Goal: Task Accomplishment & Management: Manage account settings

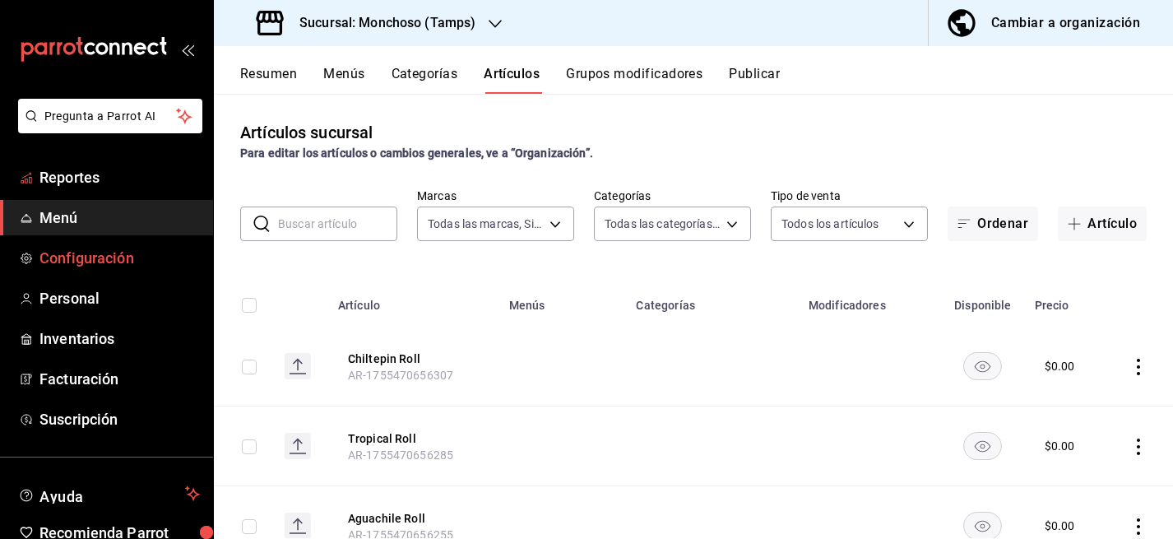
click at [88, 262] on span "Configuración" at bounding box center [119, 258] width 160 height 22
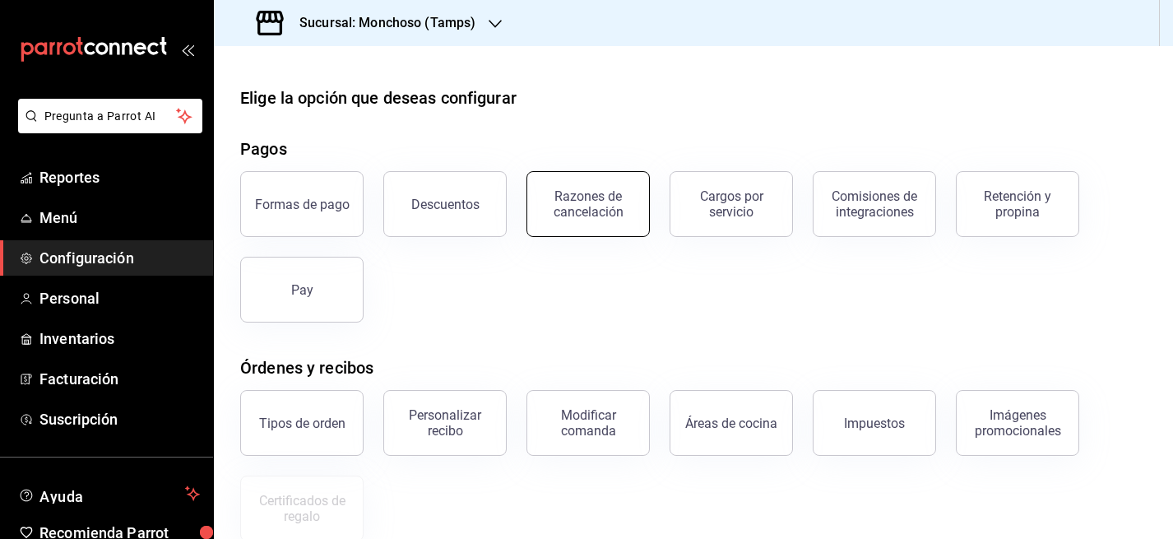
click at [590, 187] on button "Razones de cancelación" at bounding box center [587, 204] width 123 height 66
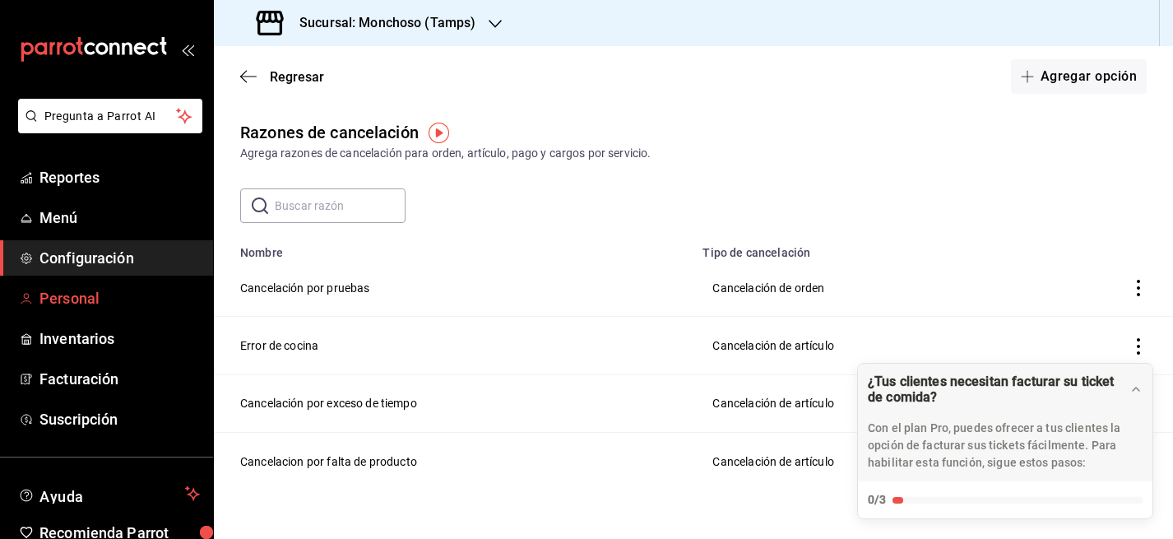
click at [67, 295] on span "Personal" at bounding box center [119, 298] width 160 height 22
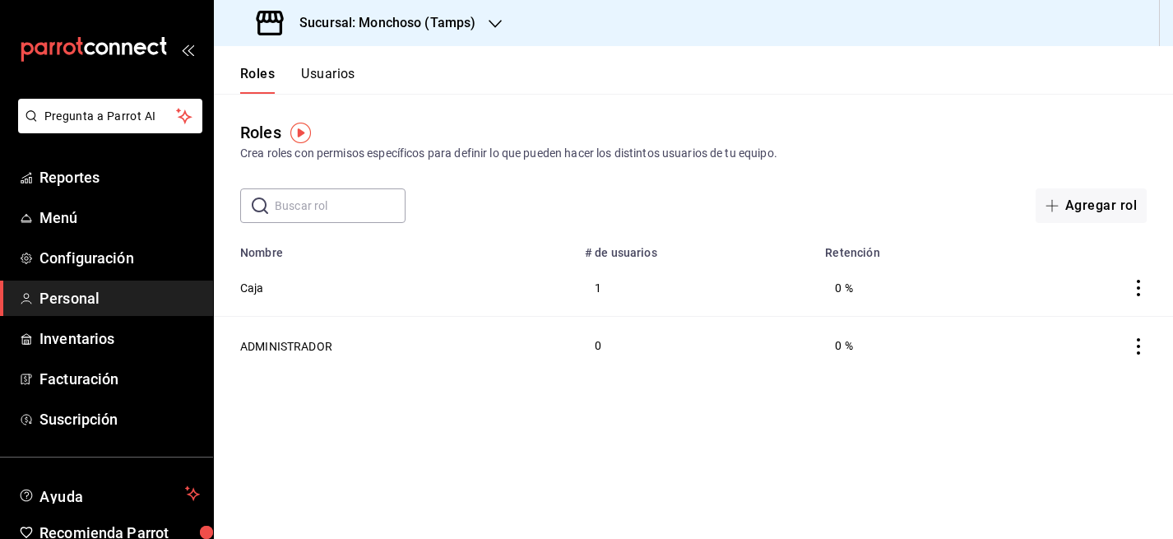
click at [330, 76] on button "Usuarios" at bounding box center [328, 80] width 54 height 28
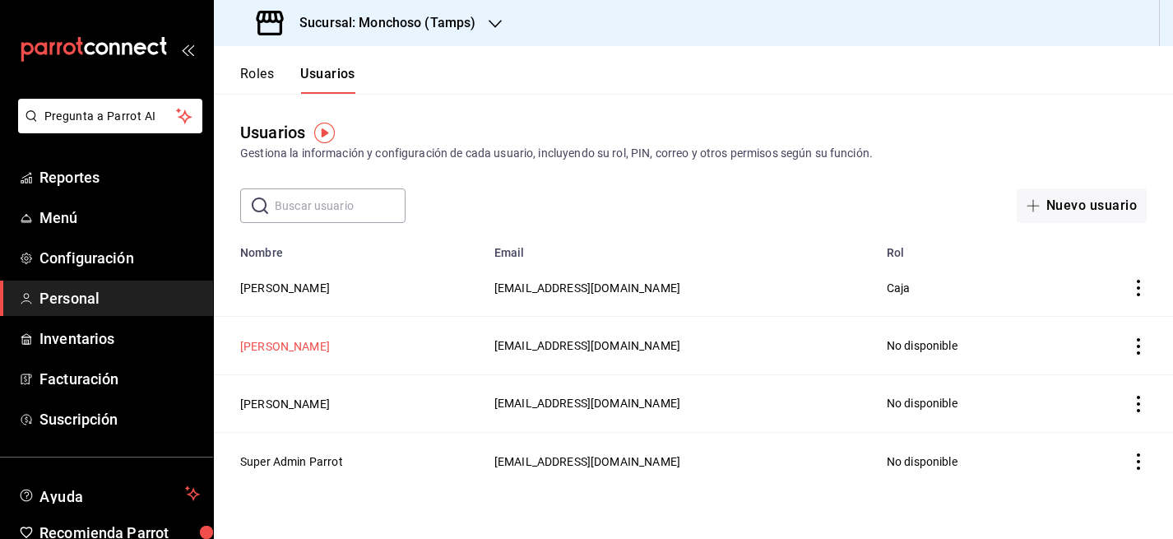
click at [266, 350] on button "[PERSON_NAME]" at bounding box center [285, 346] width 90 height 16
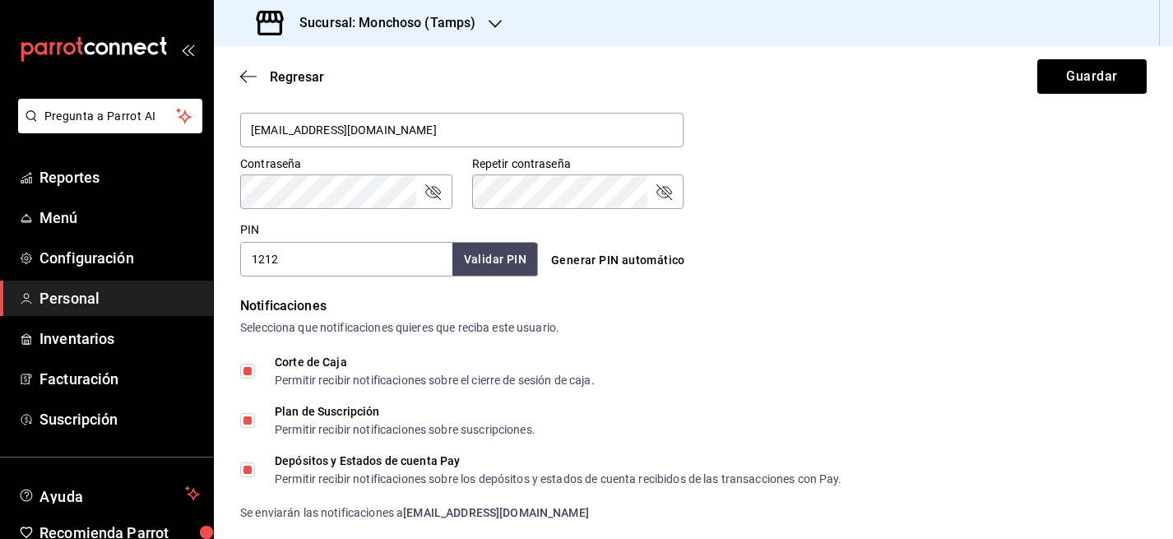
scroll to position [663, 0]
click at [74, 214] on span "Menú" at bounding box center [119, 217] width 160 height 22
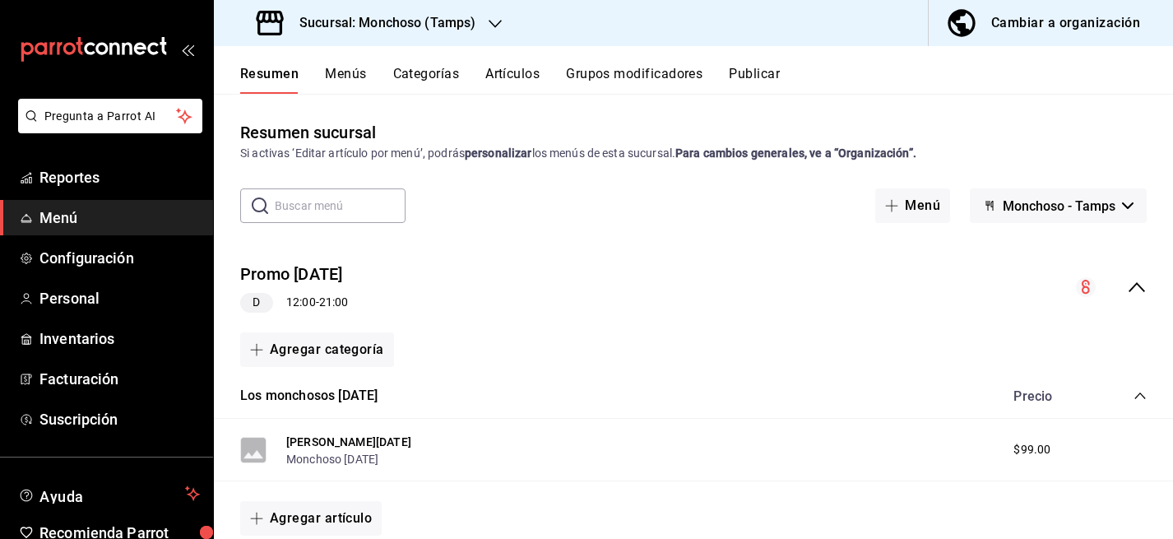
click at [337, 63] on div "Resumen Menús Categorías Artículos Grupos modificadores Publicar" at bounding box center [693, 70] width 959 height 48
click at [341, 74] on button "Menús" at bounding box center [345, 80] width 41 height 28
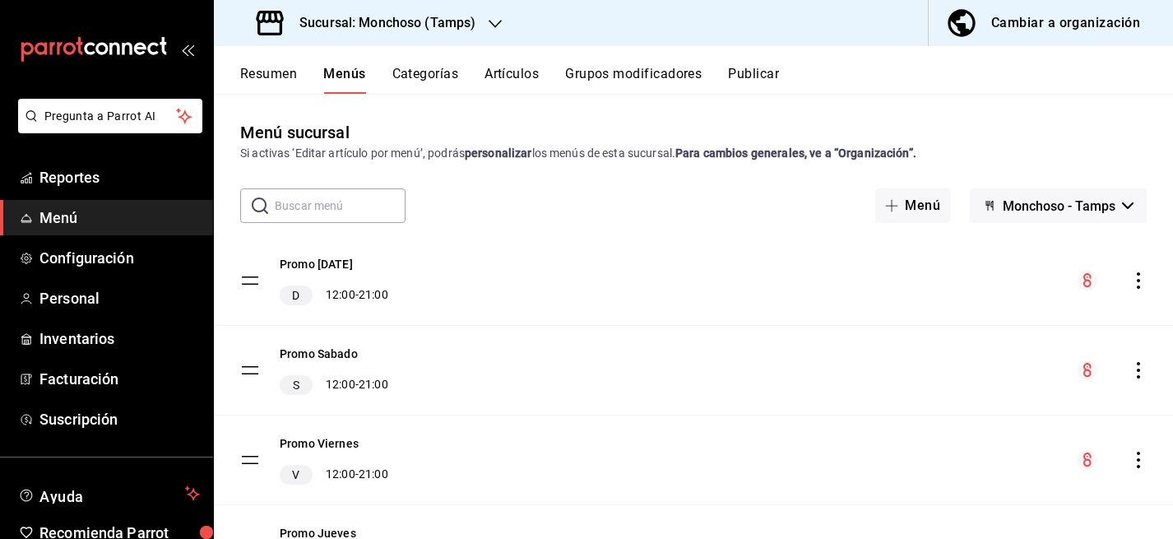
click at [1132, 279] on icon "actions" at bounding box center [1138, 280] width 16 height 16
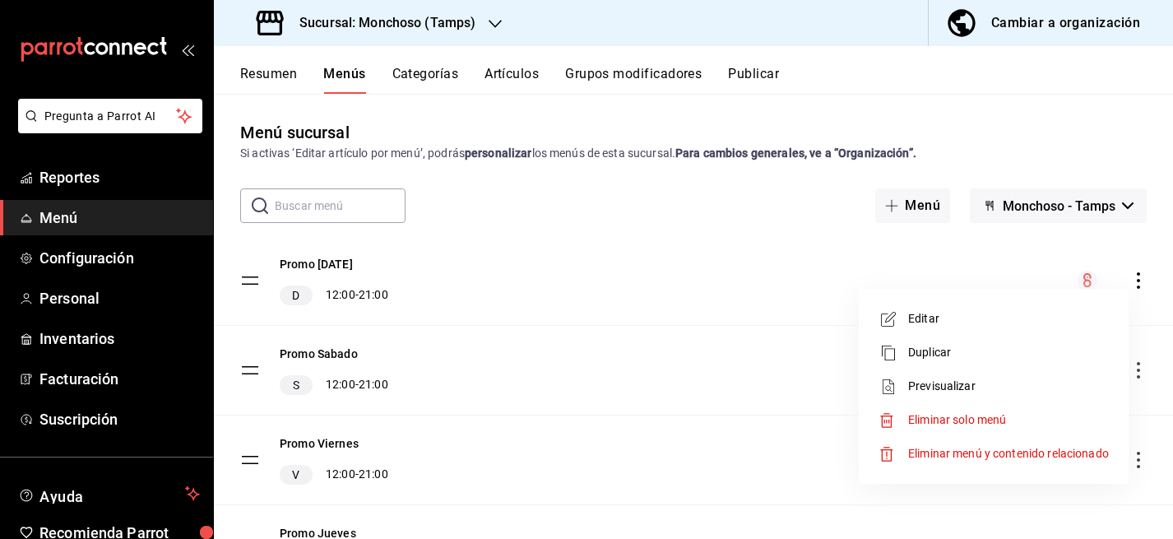
click at [809, 290] on div at bounding box center [586, 269] width 1173 height 539
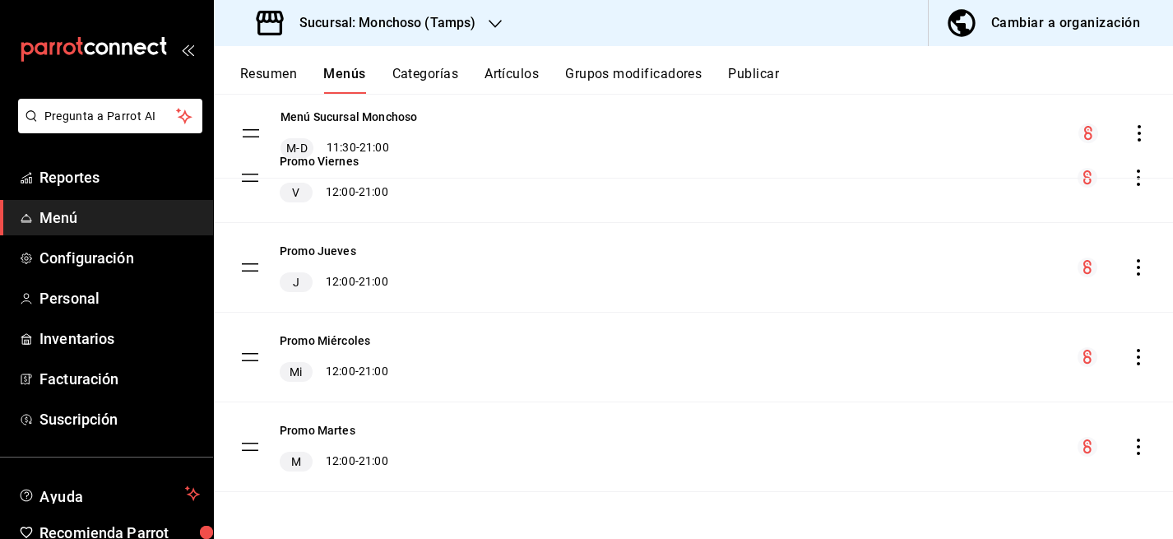
scroll to position [350, 0]
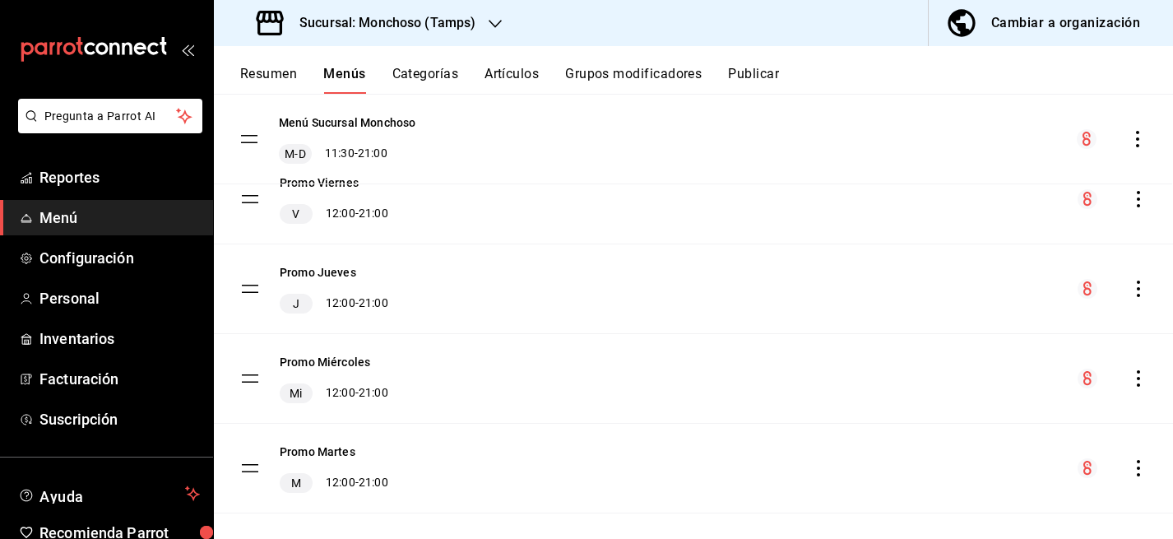
drag, startPoint x: 249, startPoint y: 443, endPoint x: 248, endPoint y: 136, distance: 307.6
click at [248, 136] on tbody "Promo [DATE] D 12:00 - 21:00 Promo [DATE] S 12:00 - 21:00 Promo [DATE] V 12:00 …" at bounding box center [693, 200] width 959 height 628
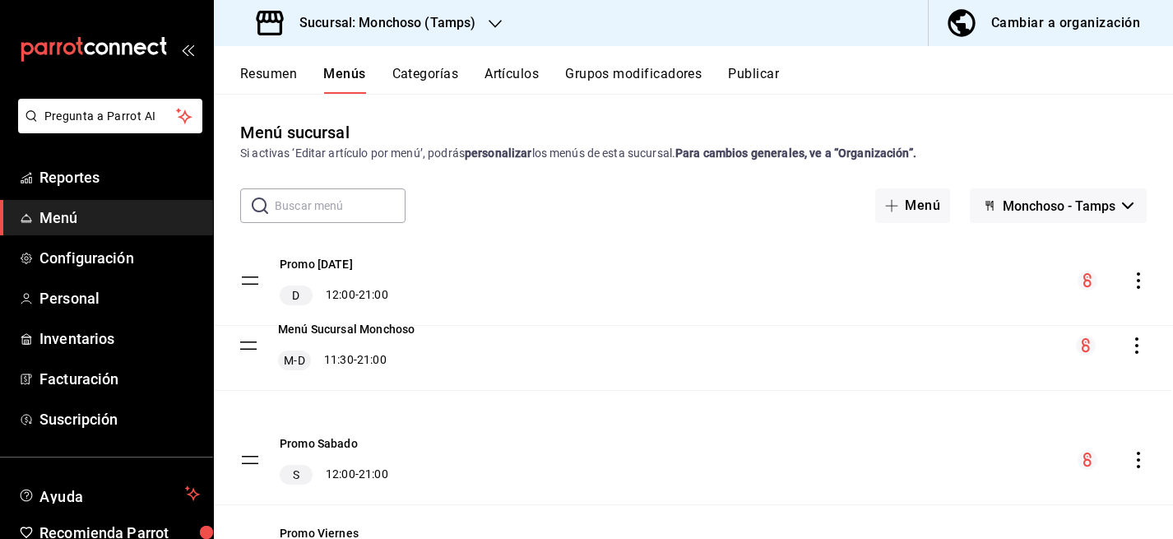
drag, startPoint x: 249, startPoint y: 456, endPoint x: 248, endPoint y: 342, distance: 114.3
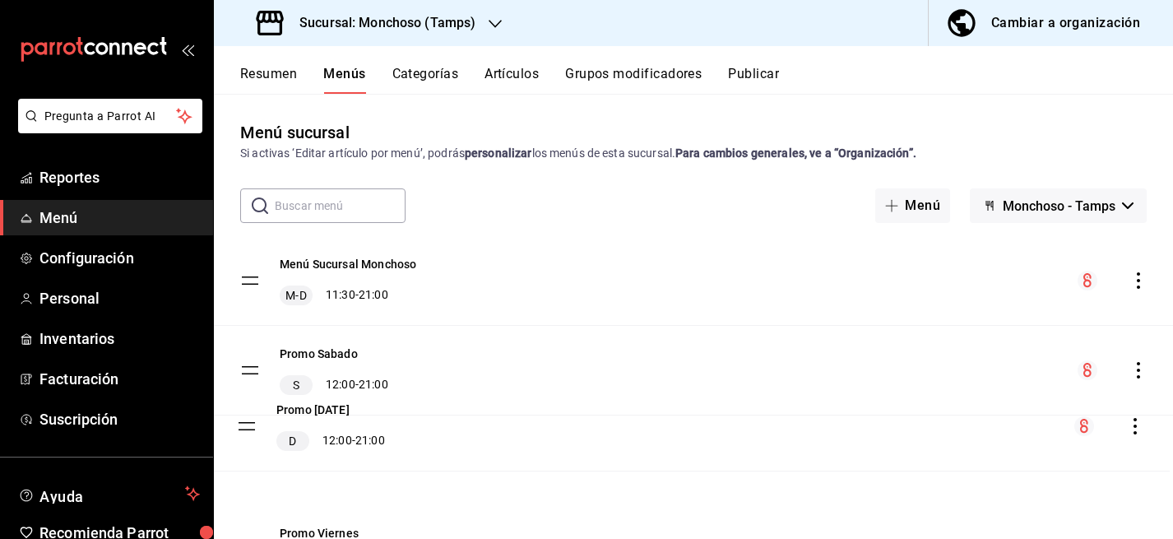
drag, startPoint x: 249, startPoint y: 277, endPoint x: 246, endPoint y: 426, distance: 148.9
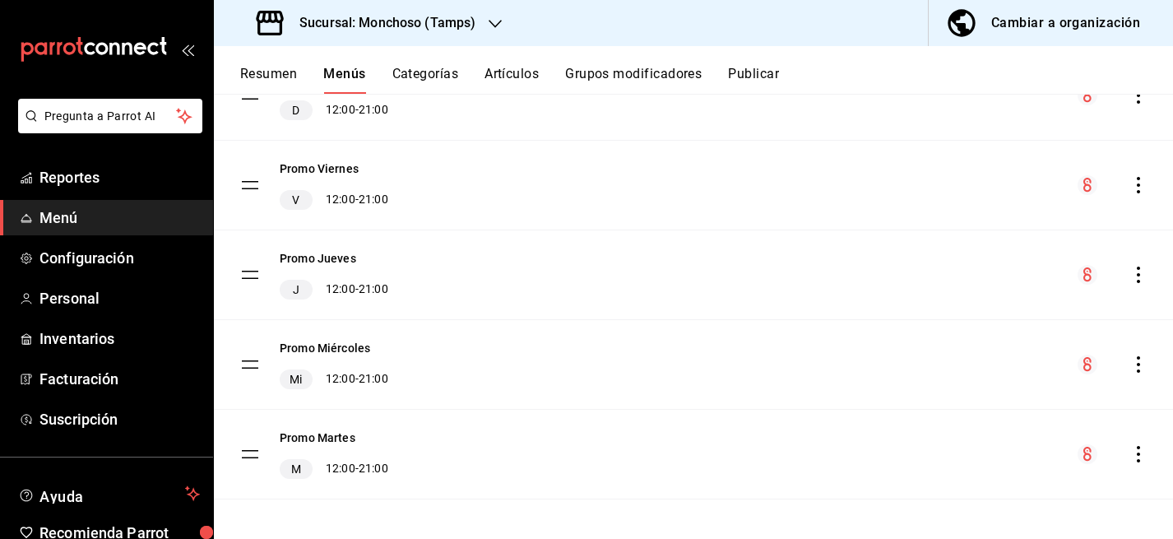
scroll to position [372, 0]
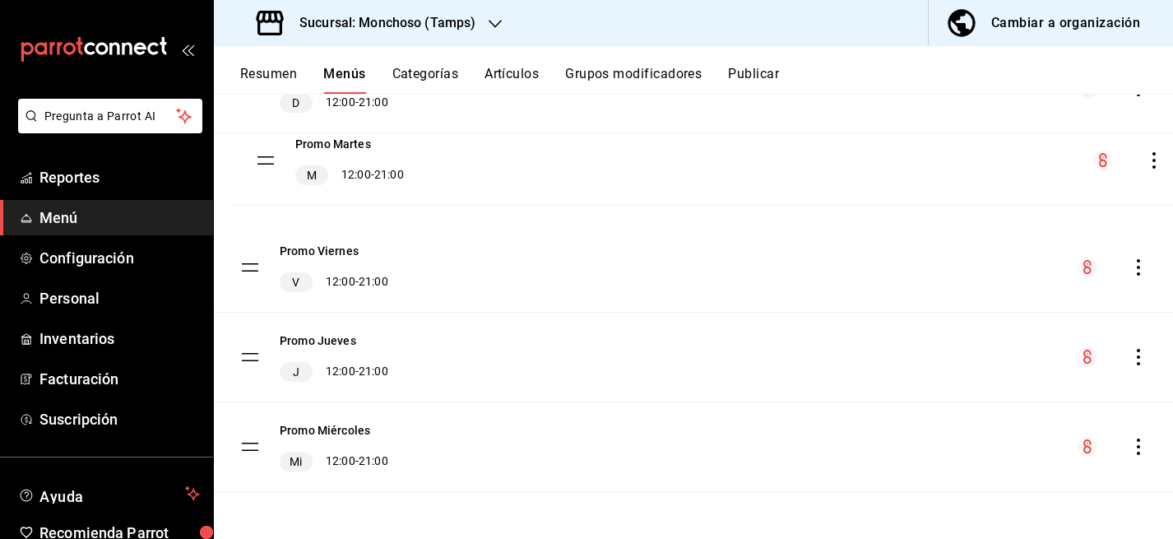
drag, startPoint x: 251, startPoint y: 443, endPoint x: 266, endPoint y: 159, distance: 285.0
click at [266, 159] on tbody "Menú Sucursal Monchoso M-D 11:30 - 21:00 Promo [DATE] S 12:00 - 21:00 Promo [DA…" at bounding box center [693, 178] width 959 height 628
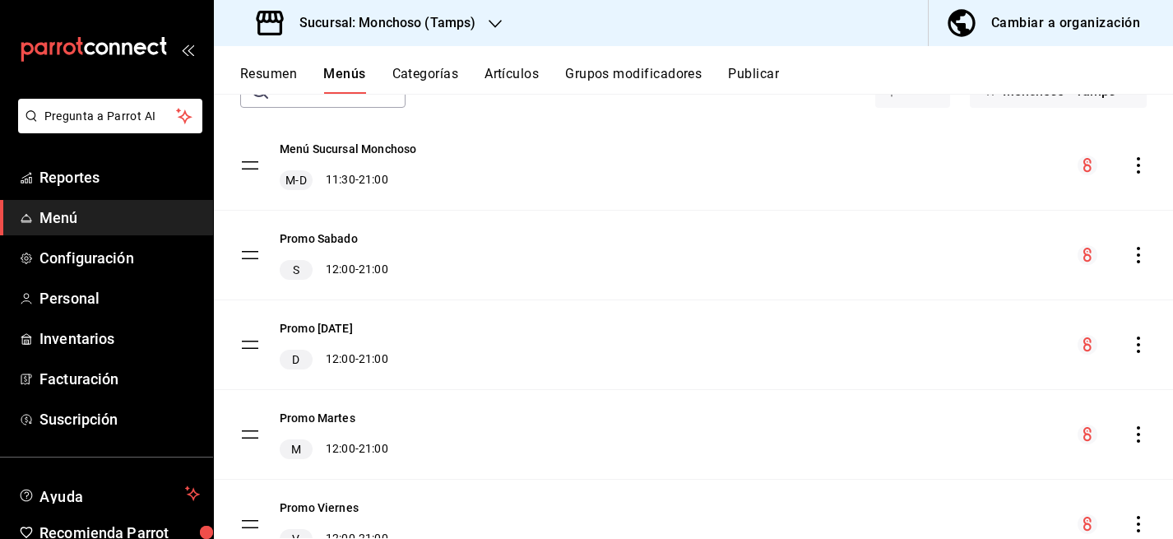
scroll to position [86, 0]
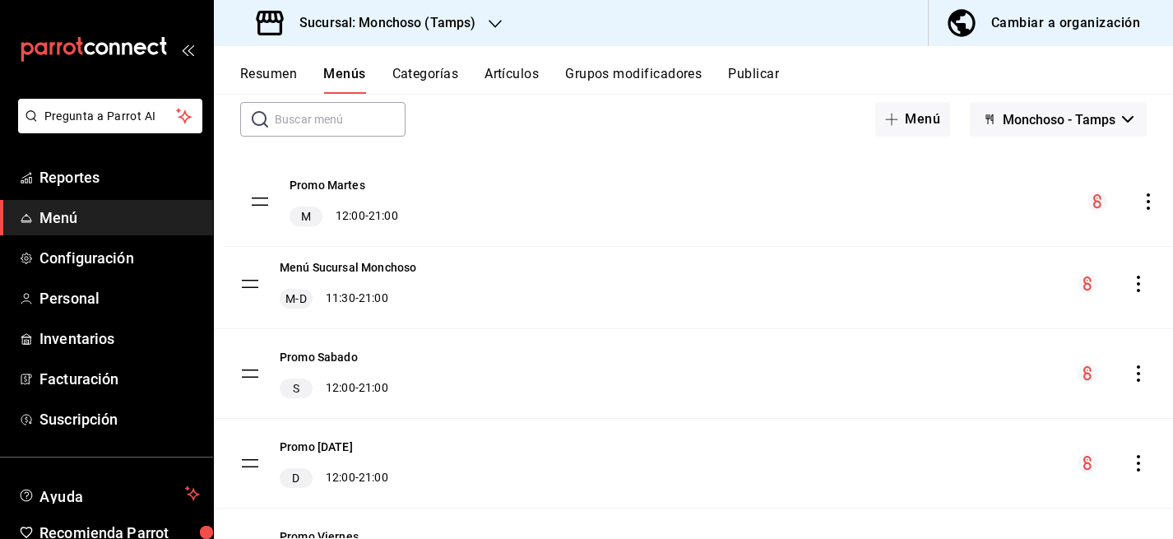
drag, startPoint x: 252, startPoint y: 457, endPoint x: 262, endPoint y: 197, distance: 260.1
click at [262, 197] on tbody "Menú Sucursal Monchoso M-D 11:30 - 21:00 Promo [DATE] S 12:00 - 21:00 Promo [DA…" at bounding box center [693, 464] width 959 height 628
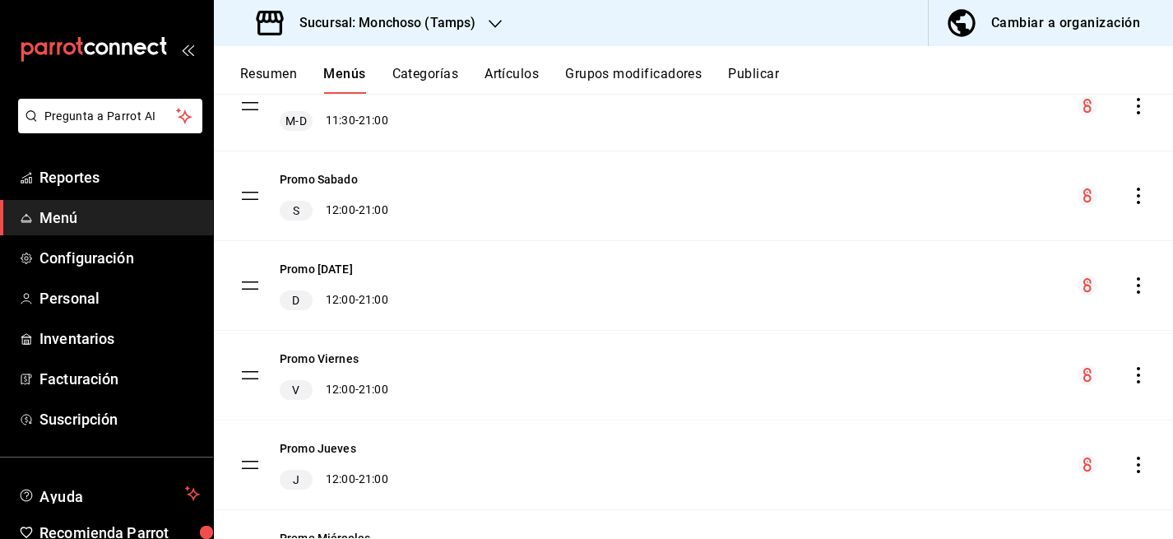
scroll to position [267, 0]
click at [1142, 193] on icon "actions" at bounding box center [1138, 192] width 16 height 16
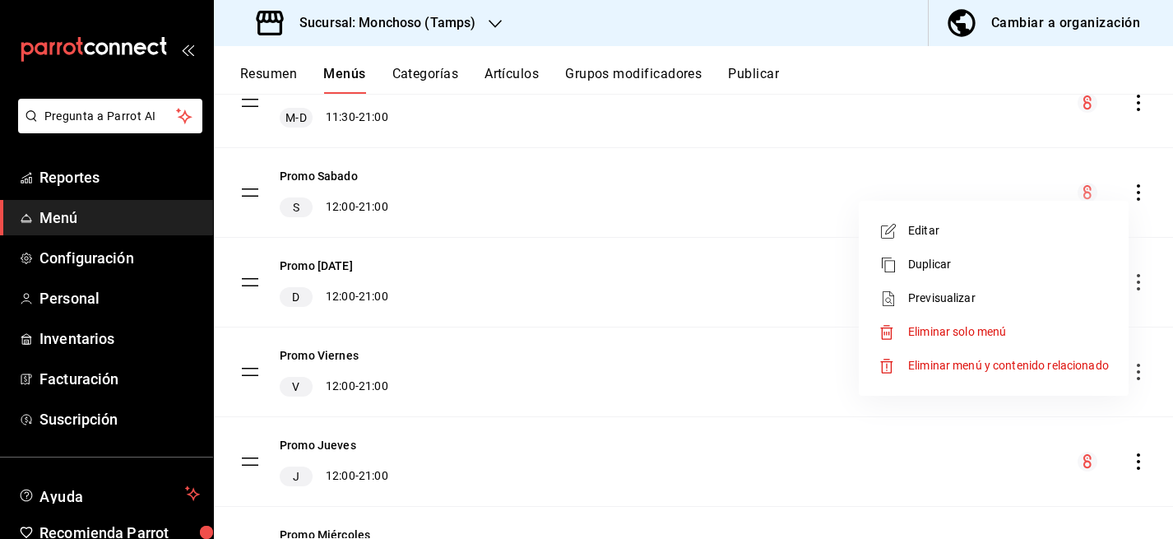
click at [913, 233] on span "Editar" at bounding box center [1008, 230] width 201 height 17
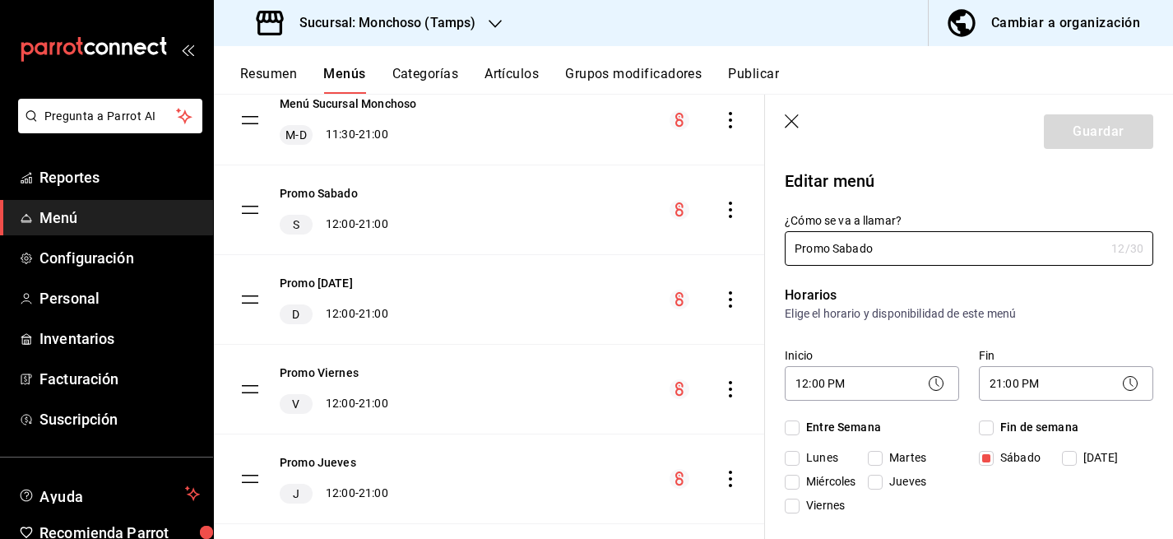
checkbox input "true"
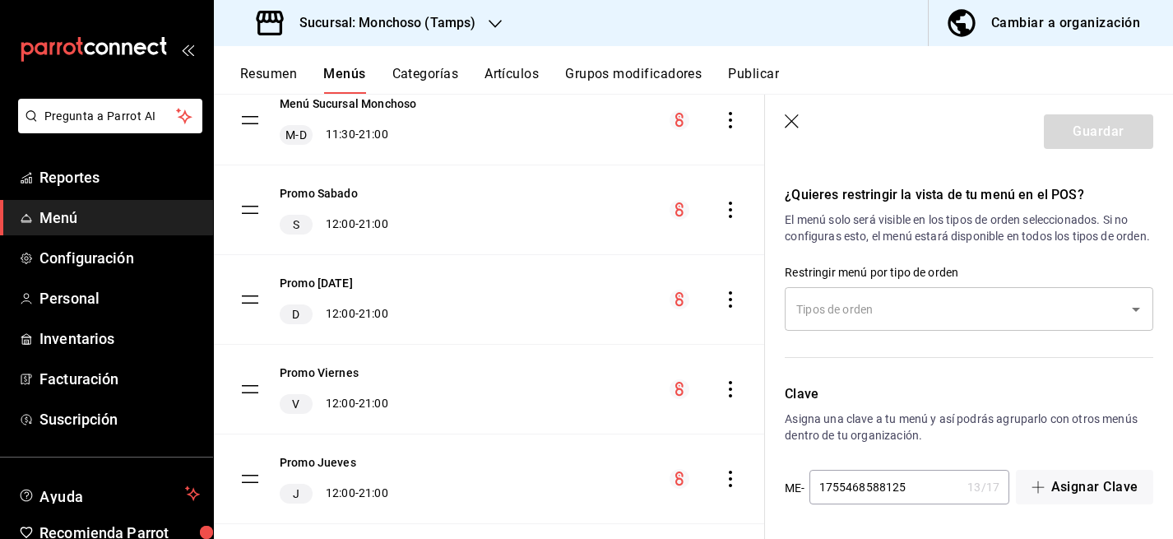
scroll to position [1149, 0]
click at [790, 117] on icon "button" at bounding box center [793, 122] width 16 height 16
checkbox input "false"
type input "1755632425510"
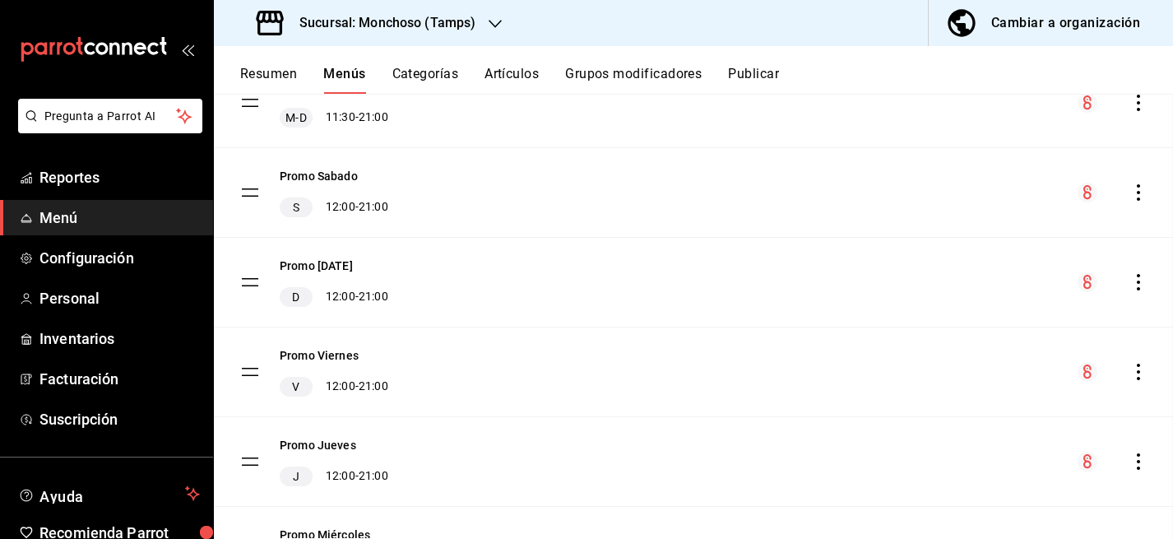
checkbox input "false"
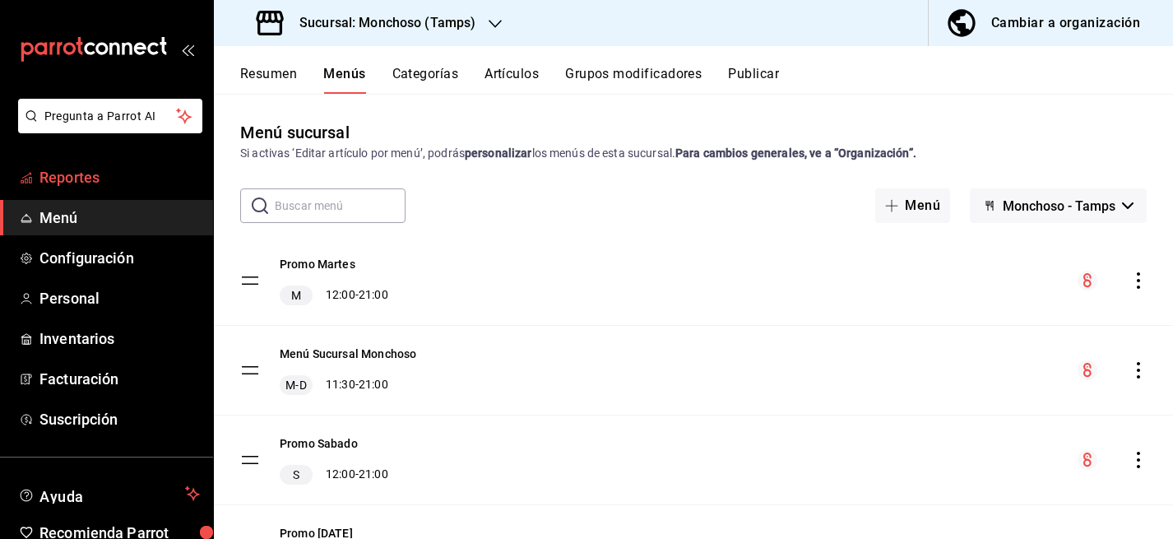
click at [75, 179] on span "Reportes" at bounding box center [119, 177] width 160 height 22
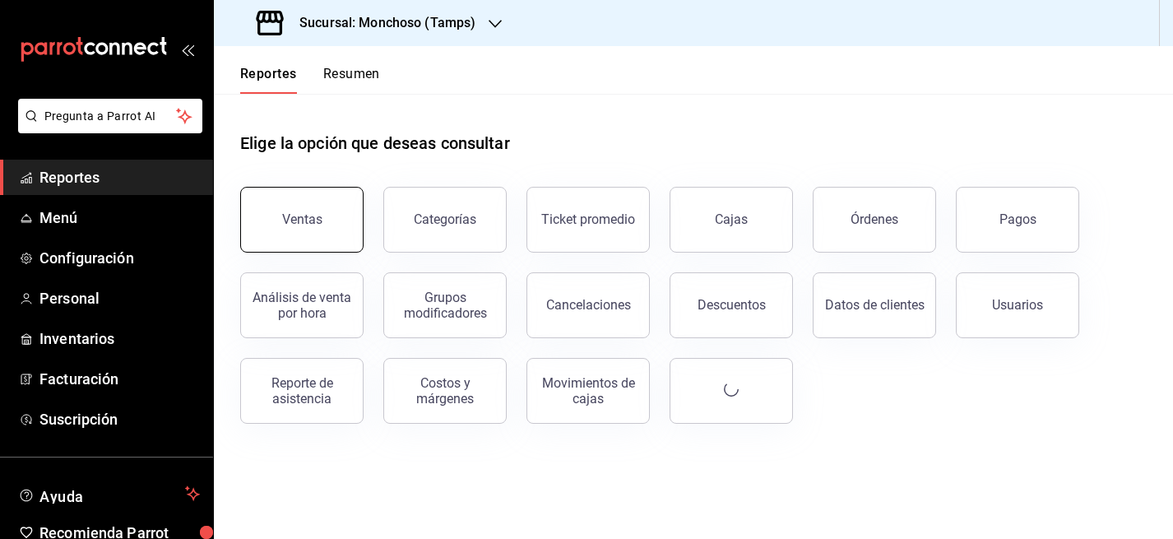
click at [338, 228] on button "Ventas" at bounding box center [301, 220] width 123 height 66
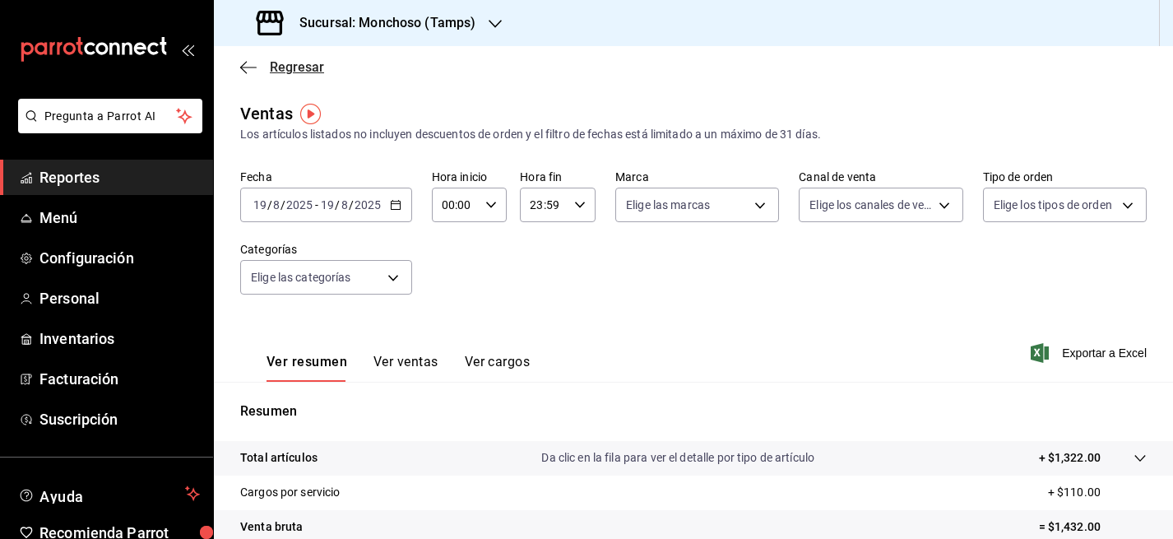
click at [295, 68] on span "Regresar" at bounding box center [297, 67] width 54 height 16
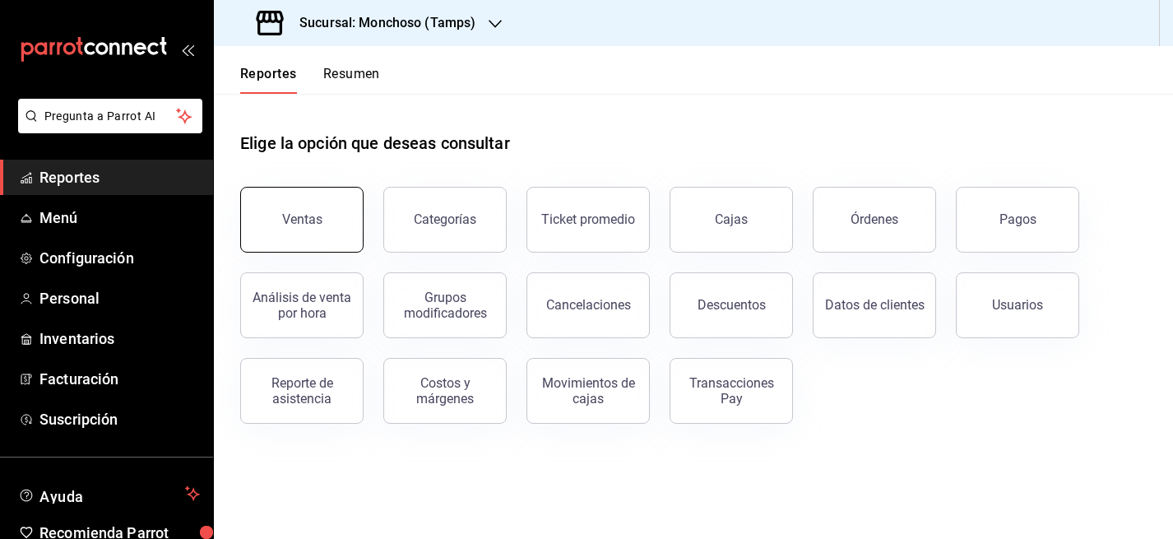
click at [322, 243] on button "Ventas" at bounding box center [301, 220] width 123 height 66
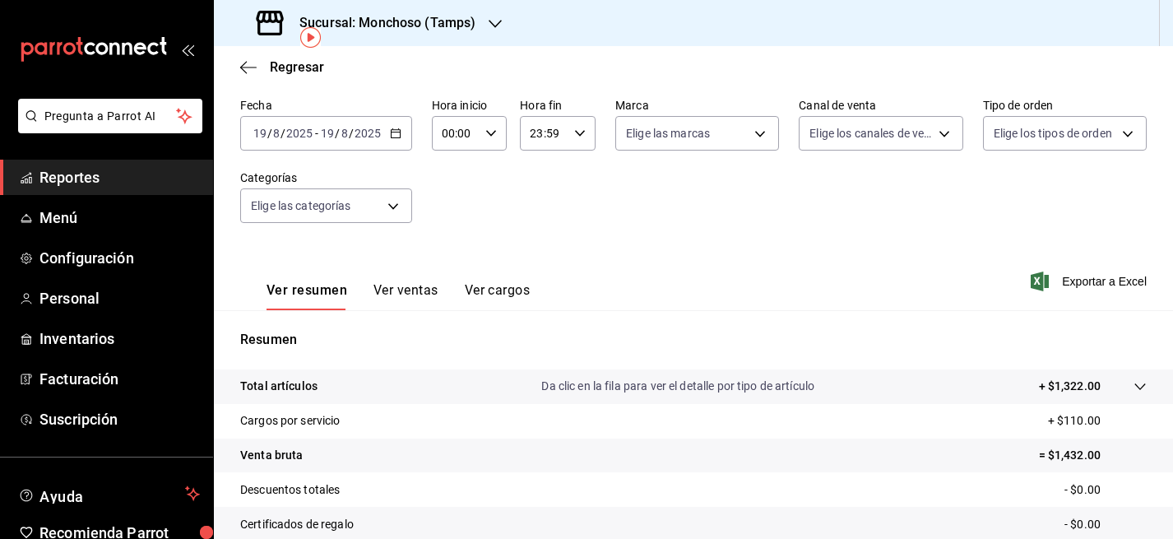
scroll to position [66, 0]
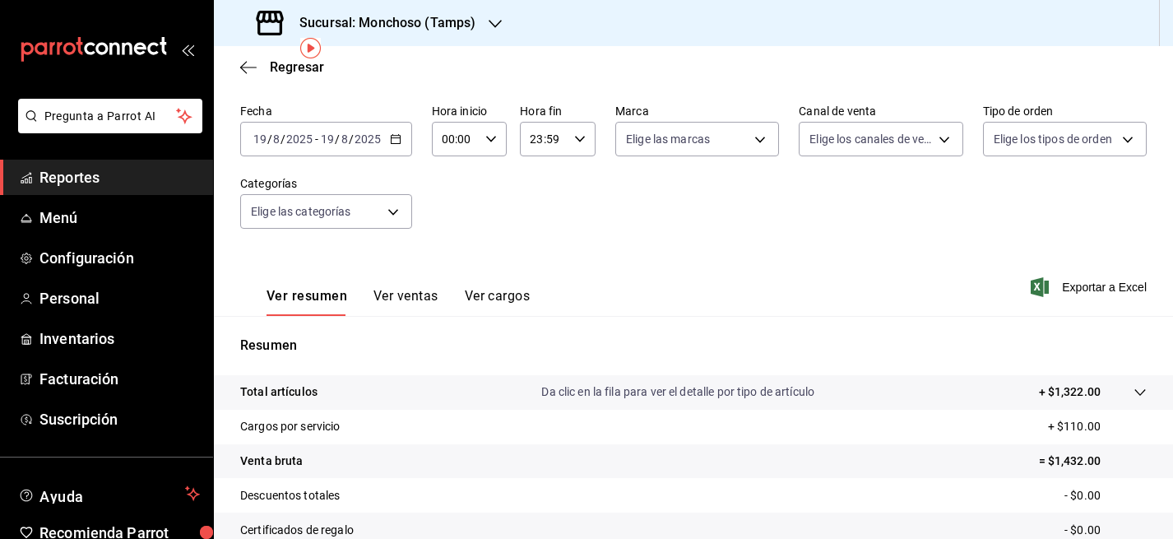
click at [419, 295] on button "Ver ventas" at bounding box center [405, 302] width 65 height 28
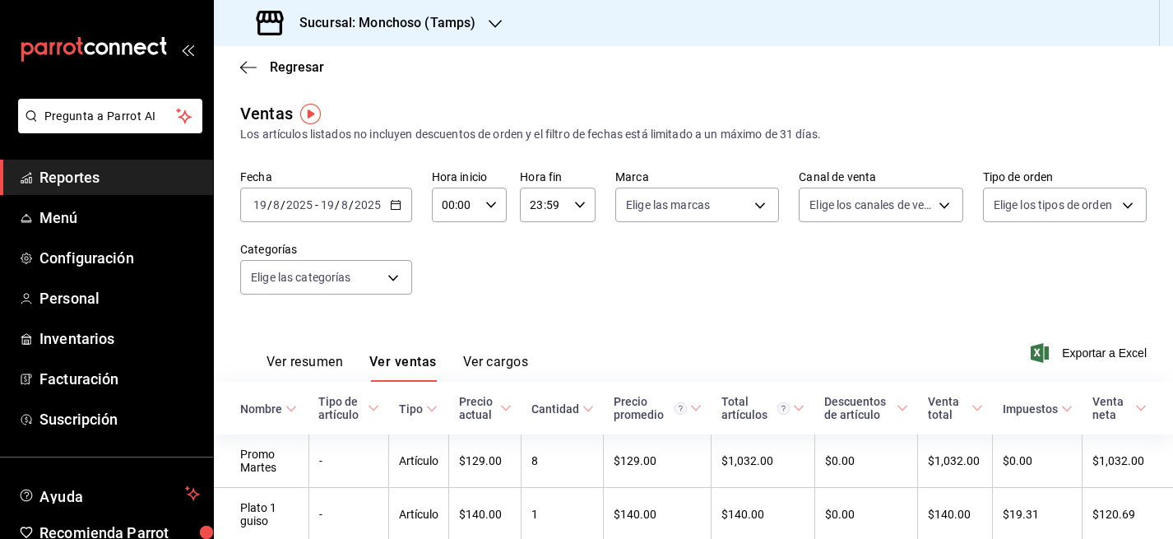
click at [309, 370] on button "Ver resumen" at bounding box center [304, 368] width 76 height 28
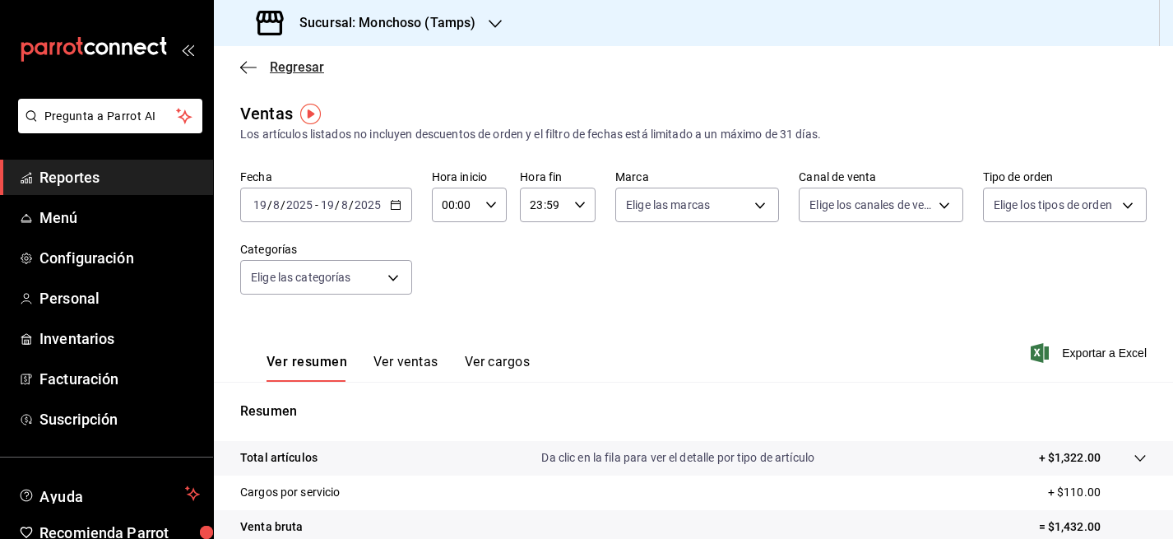
click at [258, 69] on span "Regresar" at bounding box center [282, 67] width 84 height 16
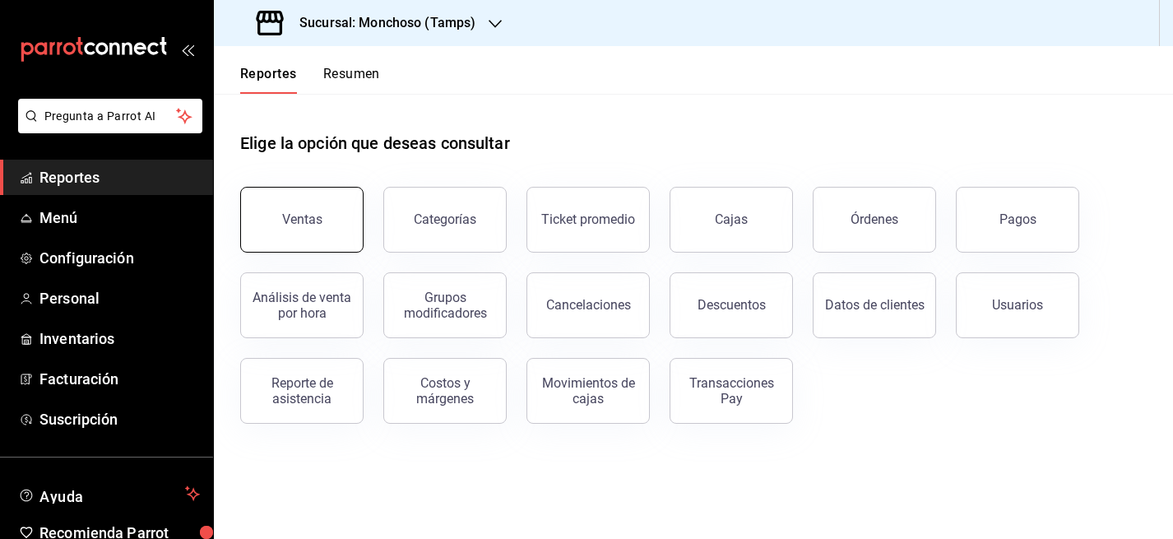
click at [331, 206] on button "Ventas" at bounding box center [301, 220] width 123 height 66
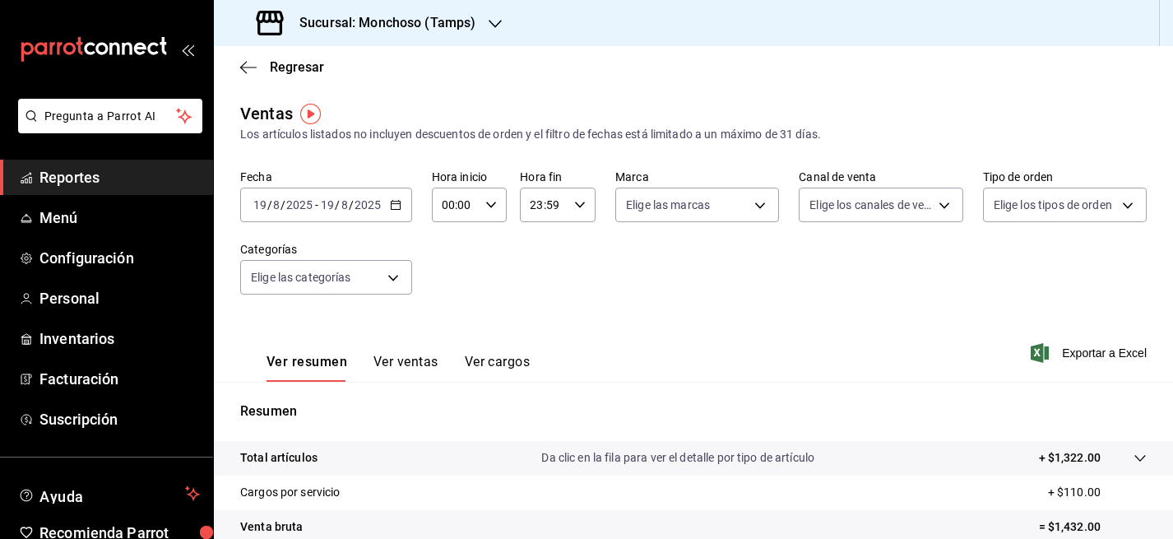
click at [314, 364] on button "Ver resumen" at bounding box center [306, 368] width 81 height 28
click at [305, 66] on span "Regresar" at bounding box center [297, 67] width 54 height 16
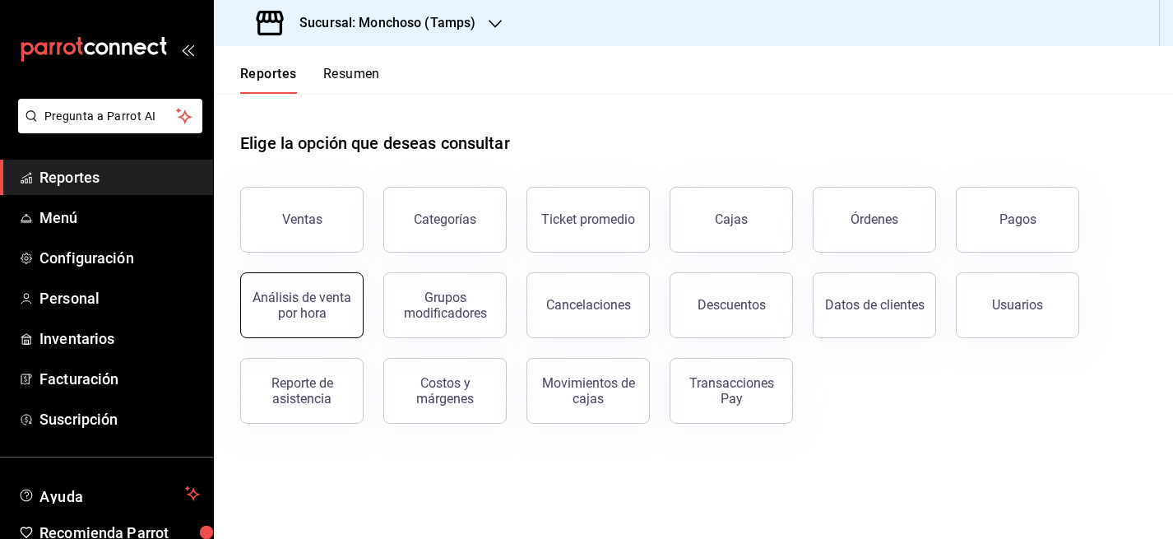
click at [303, 312] on div "Análisis de venta por hora" at bounding box center [302, 305] width 102 height 31
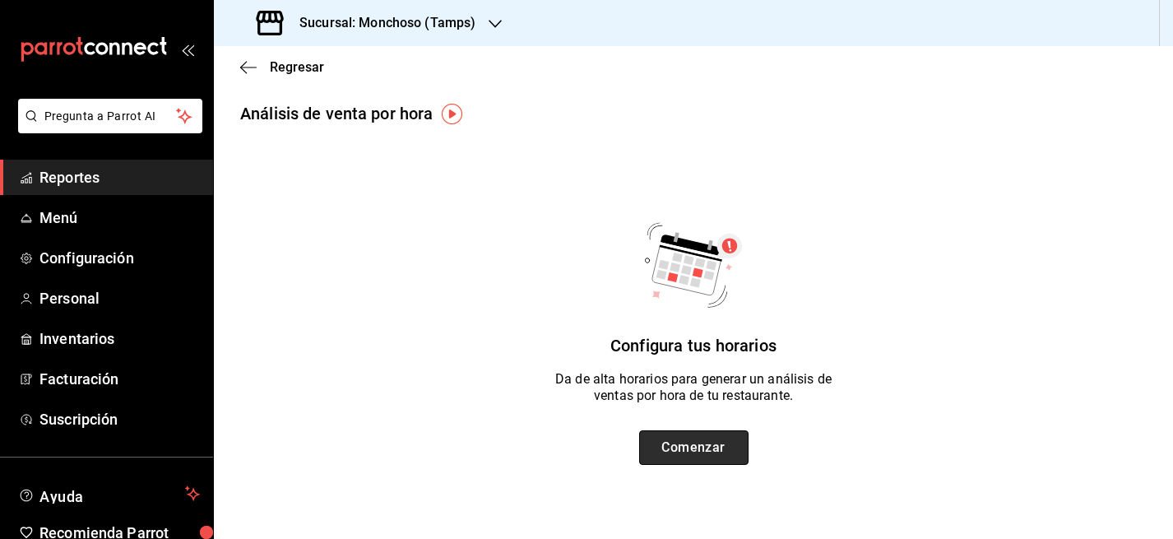
click at [700, 457] on button "Comenzar" at bounding box center [693, 447] width 109 height 35
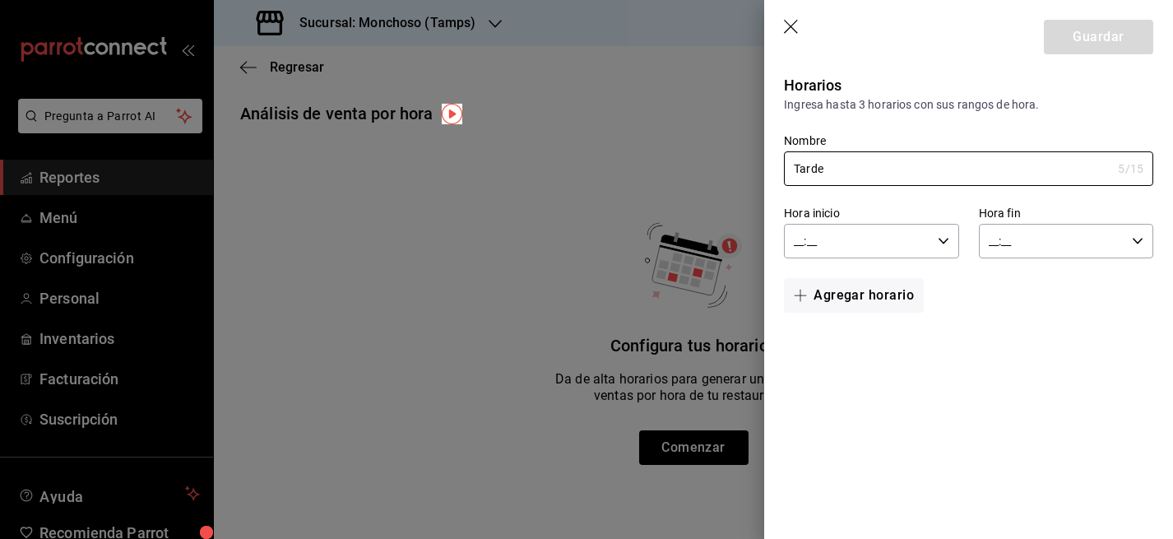
type input "Tarde"
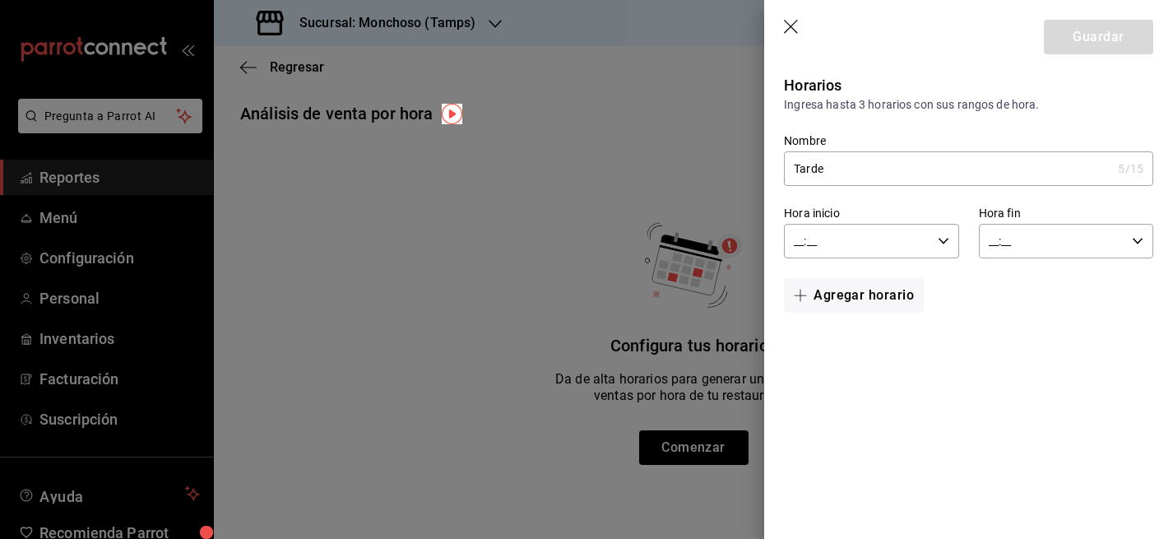
click at [837, 237] on input "__:__" at bounding box center [857, 241] width 146 height 33
click at [838, 319] on span "12" at bounding box center [827, 318] width 61 height 13
click at [920, 280] on span "00" at bounding box center [914, 282] width 61 height 13
type input "12:00"
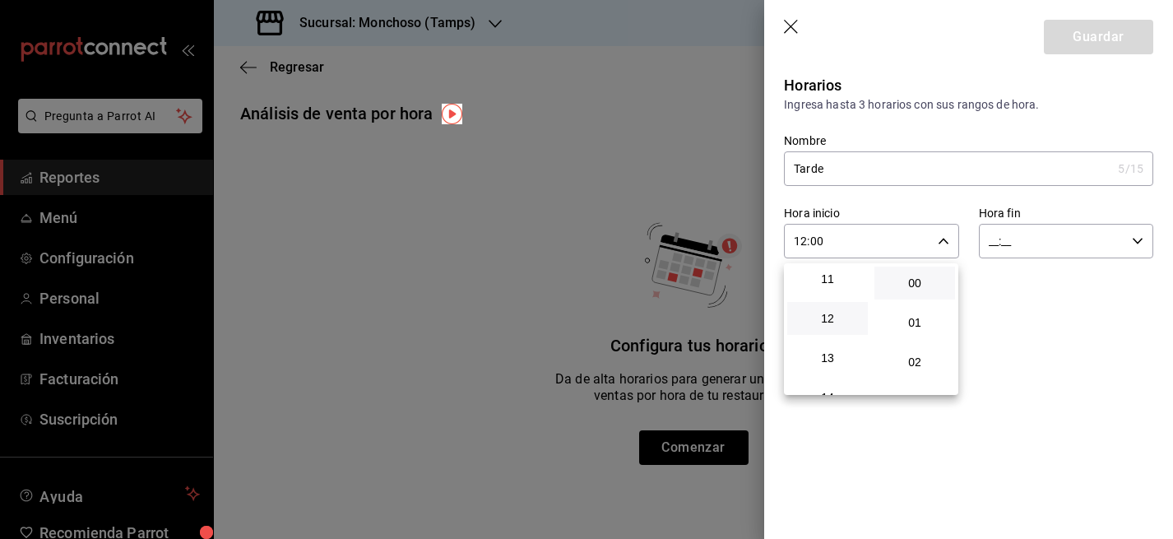
click at [1057, 231] on div at bounding box center [586, 269] width 1173 height 539
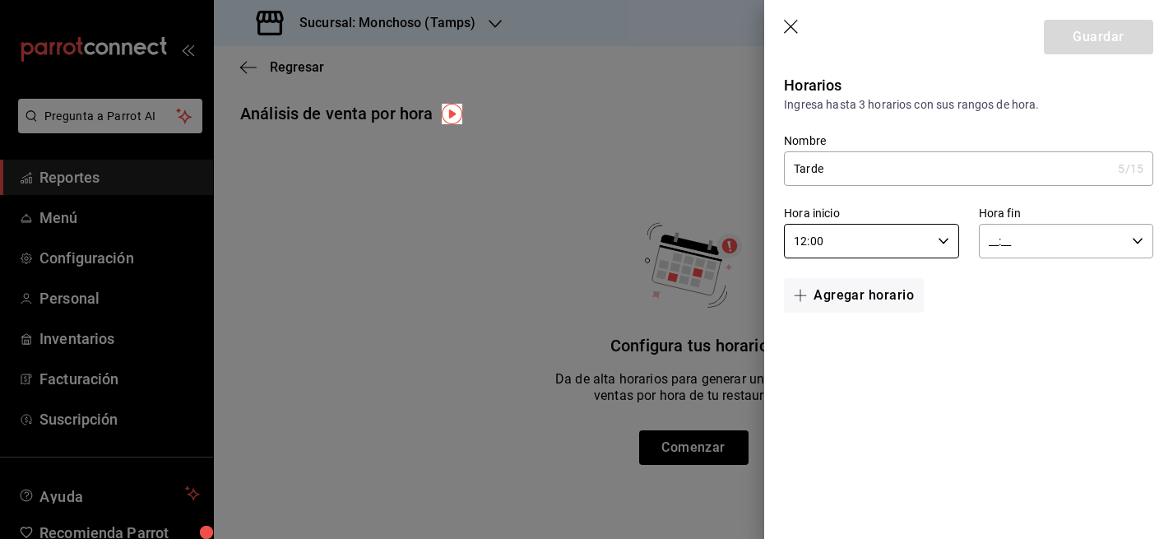
click at [987, 244] on input "__:__" at bounding box center [1052, 241] width 146 height 33
click at [1034, 299] on span "06" at bounding box center [1022, 296] width 61 height 13
click at [1030, 300] on span "18" at bounding box center [1022, 298] width 61 height 13
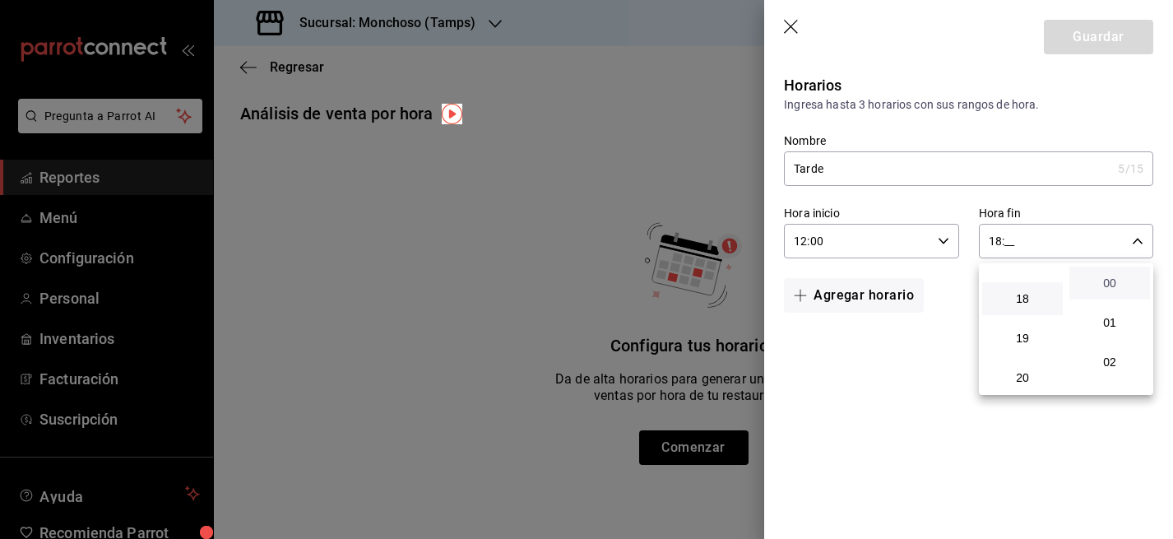
click at [1115, 285] on span "00" at bounding box center [1109, 282] width 61 height 13
type input "18:00"
click at [856, 292] on div at bounding box center [586, 269] width 1173 height 539
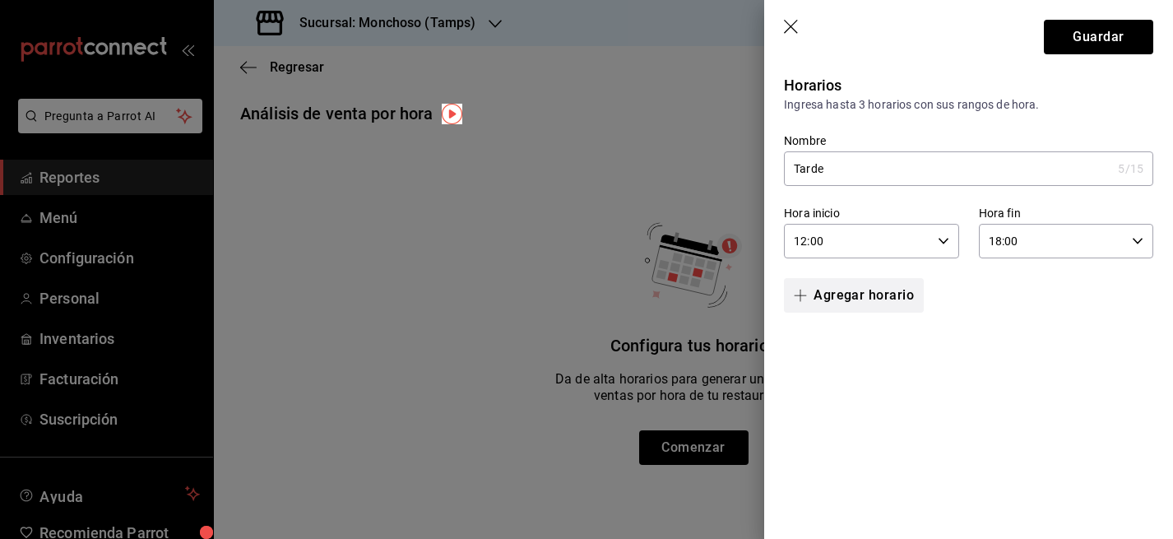
click at [841, 294] on button "Agregar horario" at bounding box center [854, 295] width 140 height 35
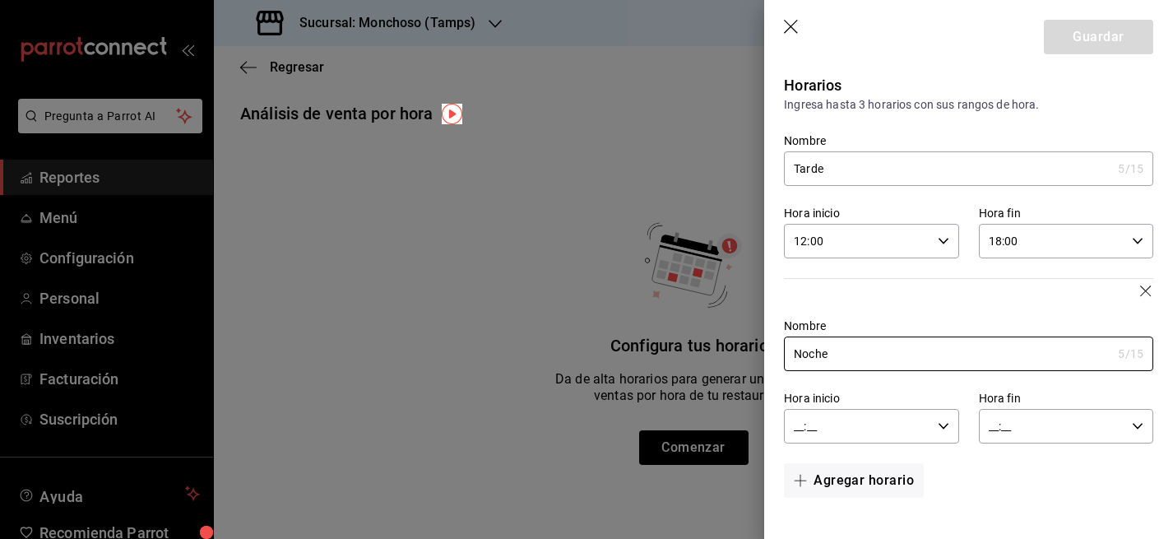
type input "Noche"
click at [800, 424] on input "__:__" at bounding box center [857, 426] width 146 height 33
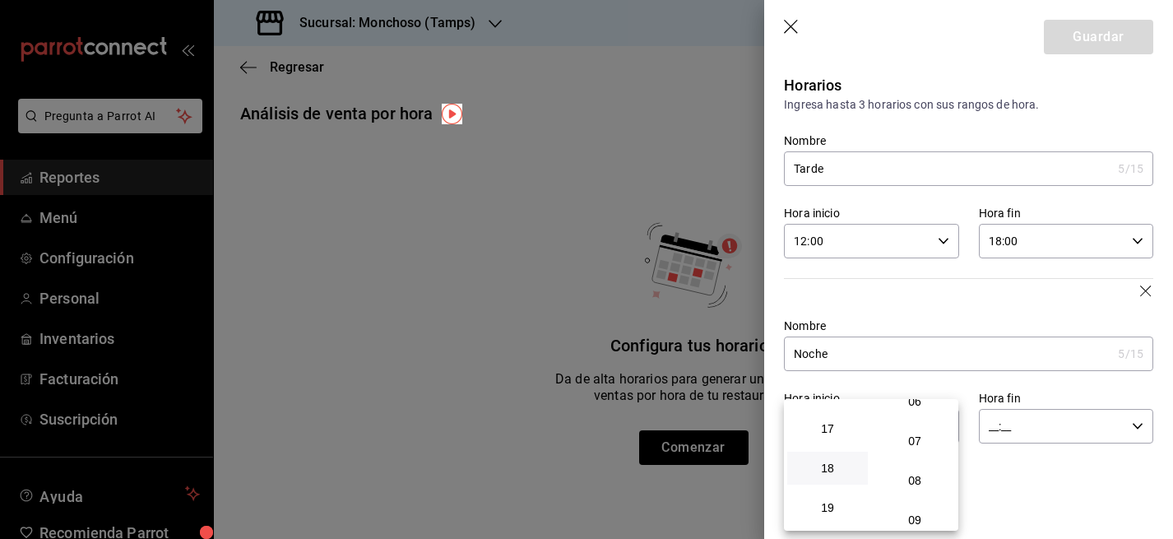
scroll to position [673, 0]
click at [834, 460] on span "18" at bounding box center [827, 456] width 61 height 13
click at [920, 460] on span "01" at bounding box center [914, 458] width 61 height 13
type input "18:01"
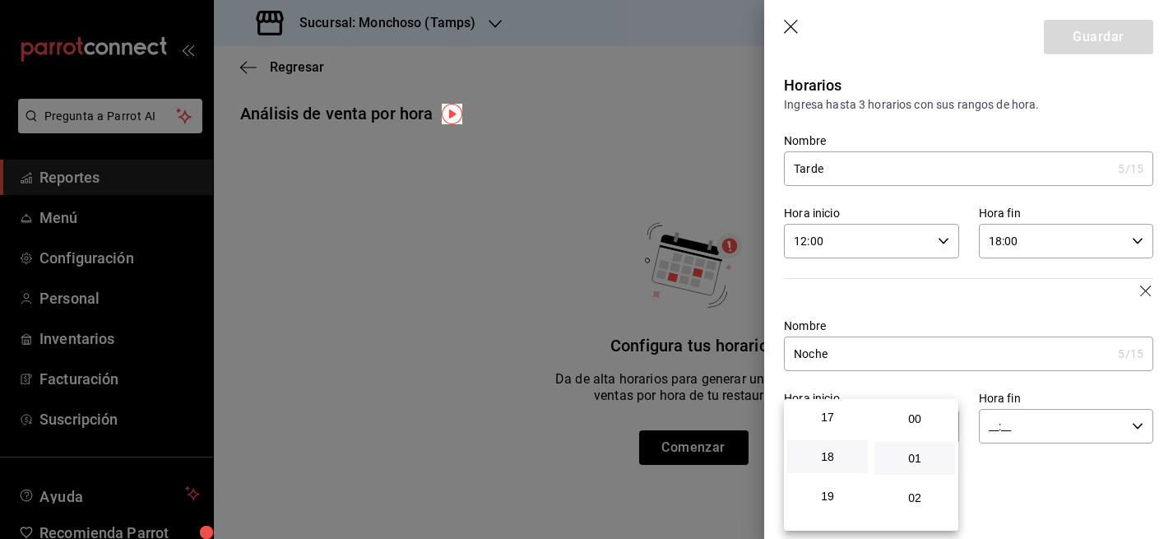
click at [1032, 419] on div at bounding box center [586, 269] width 1173 height 539
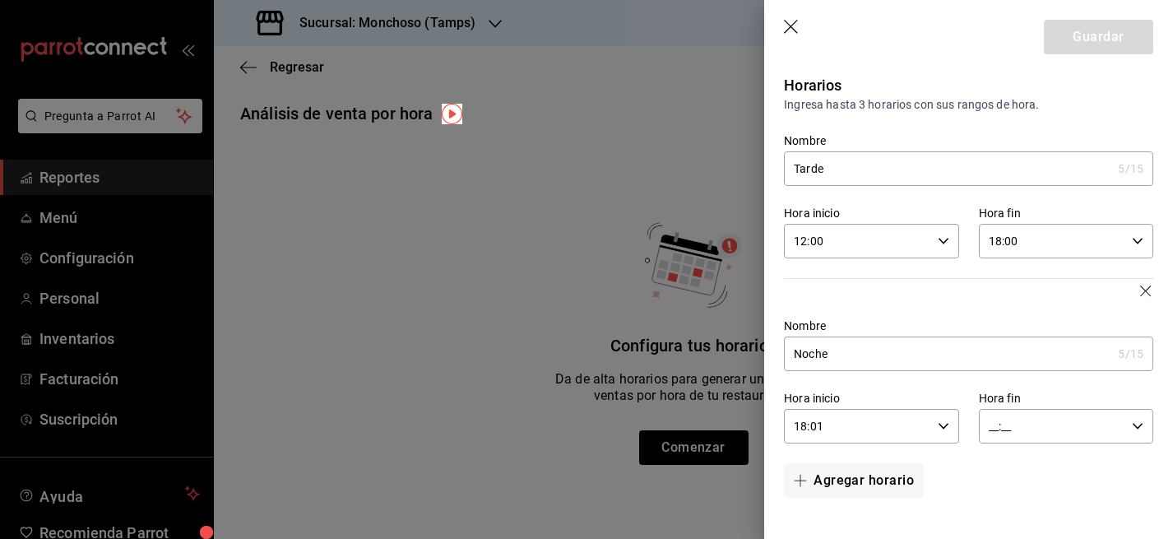
click at [989, 424] on input "__:__" at bounding box center [1052, 426] width 146 height 33
click at [1021, 444] on span "21" at bounding box center [1022, 439] width 61 height 13
click at [1115, 422] on span "00" at bounding box center [1109, 418] width 61 height 13
type input "21:00"
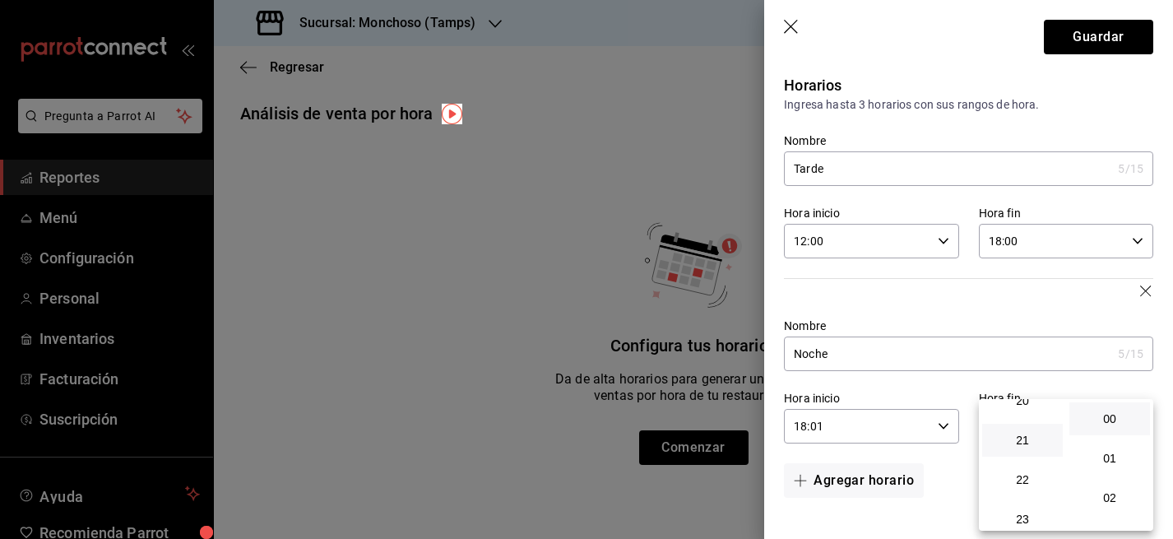
click at [1100, 39] on div at bounding box center [586, 269] width 1173 height 539
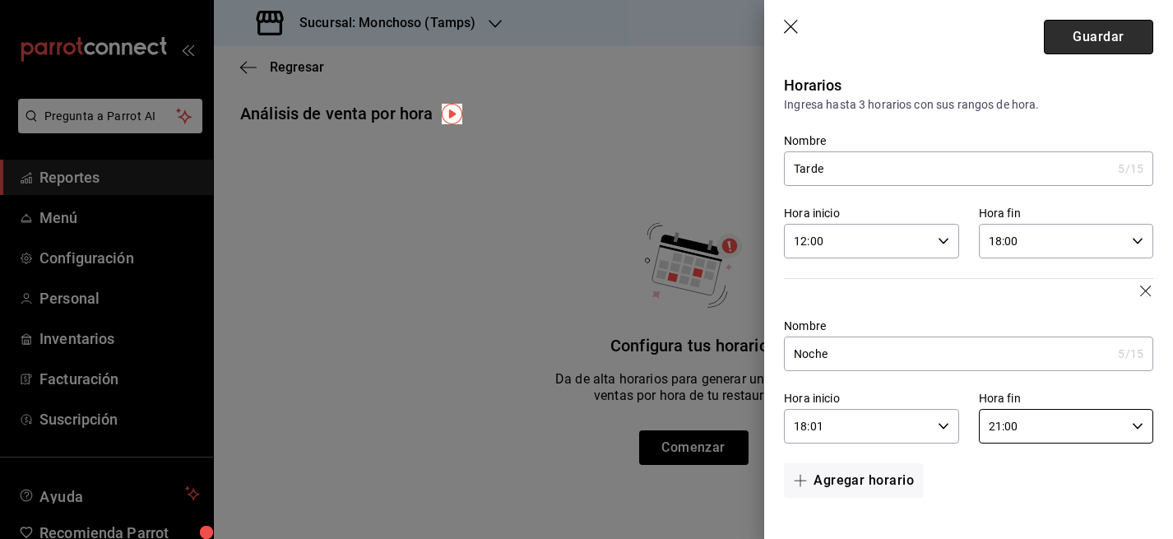
click at [1099, 39] on button "Guardar" at bounding box center [1098, 37] width 109 height 35
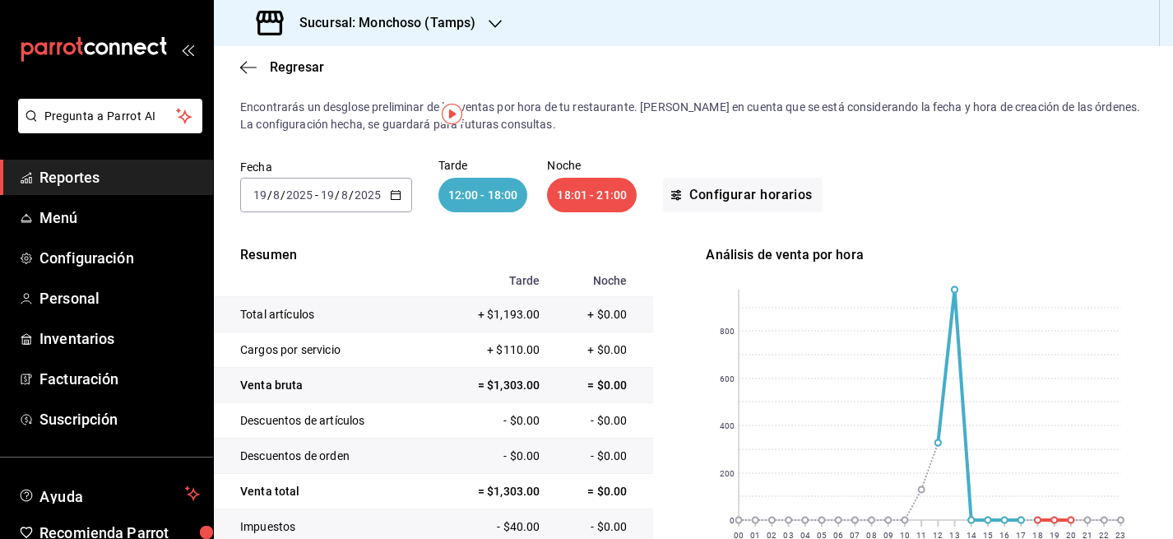
scroll to position [0, 0]
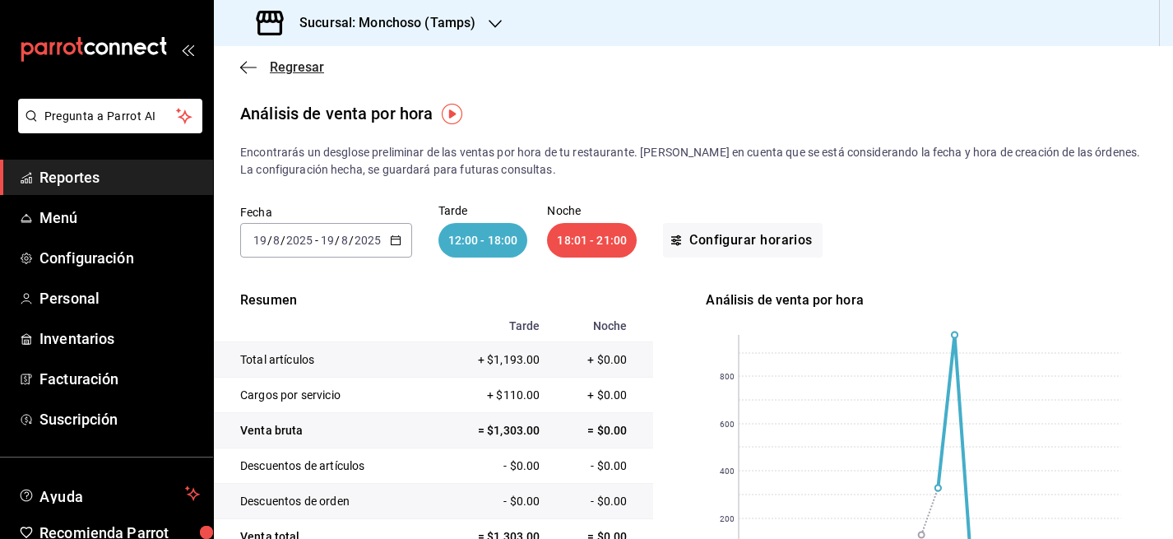
click at [257, 68] on span "Regresar" at bounding box center [282, 67] width 84 height 16
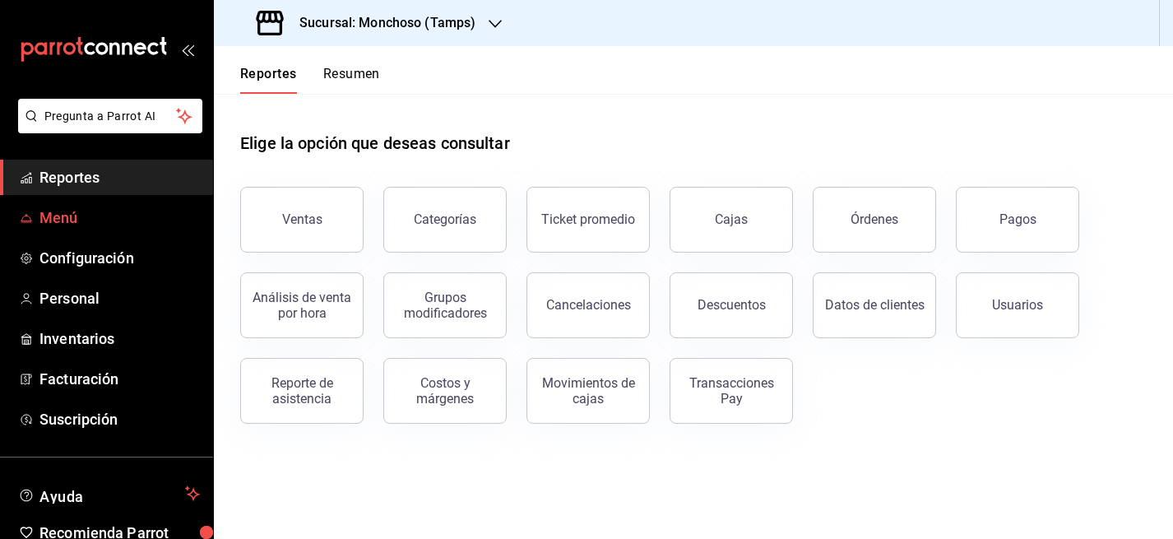
click at [69, 221] on span "Menú" at bounding box center [119, 217] width 160 height 22
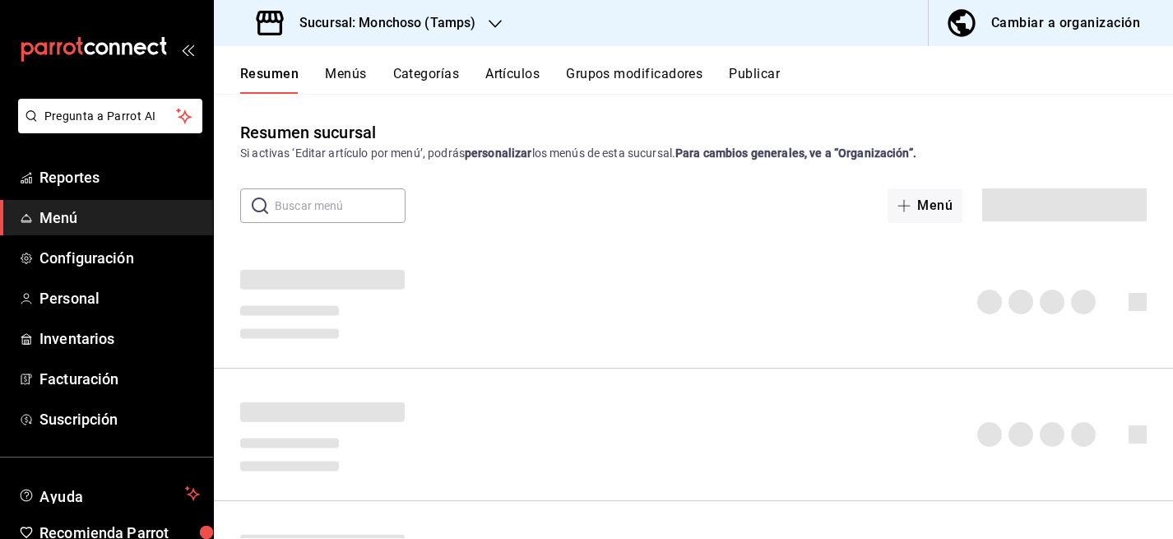
click at [528, 81] on button "Artículos" at bounding box center [512, 80] width 54 height 28
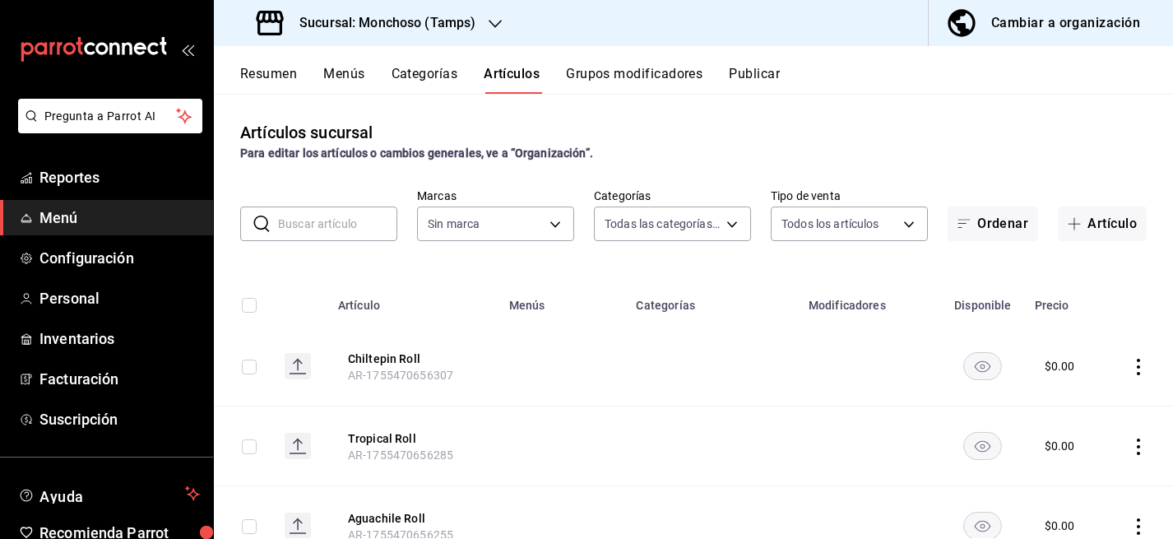
type input "80bc2a6a-bf92-4b2b-849f-451a9c090a84,03901dae-5fa4-4a55-a8f2-6a65c2275d54,32f06…"
type input "e6af8318-08a8-4bfc-9078-1fa05e4bc371"
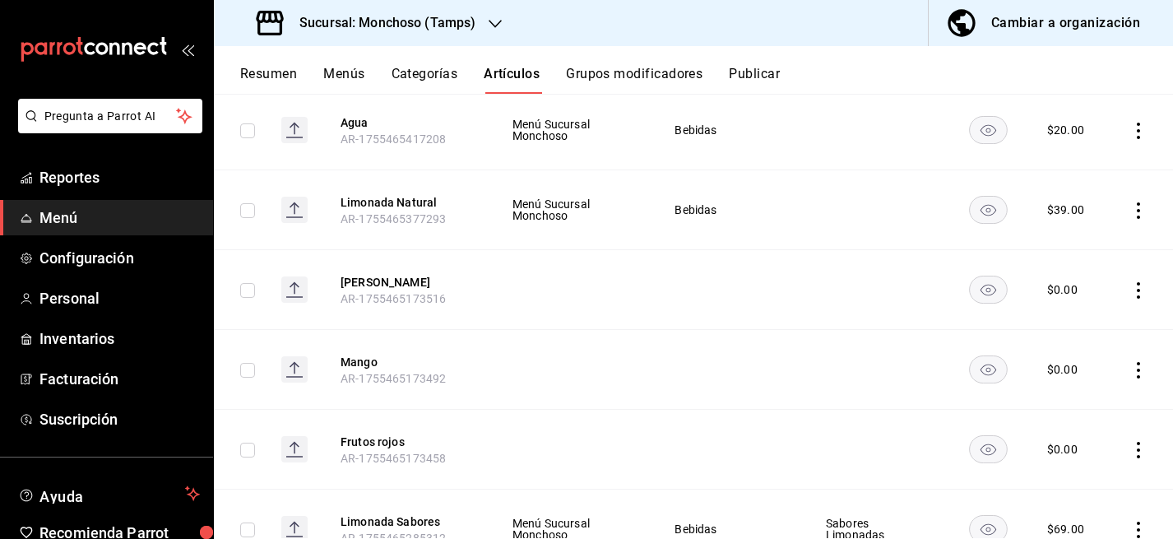
scroll to position [5940, 0]
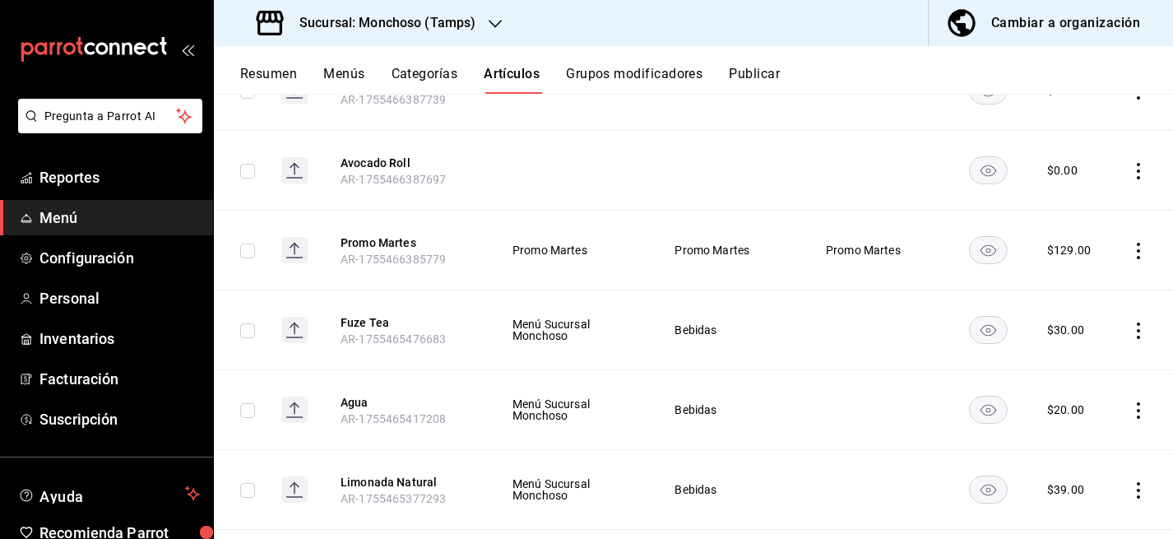
click at [1137, 339] on icon "actions" at bounding box center [1138, 330] width 3 height 16
click at [1069, 372] on span "Editar" at bounding box center [1089, 378] width 43 height 17
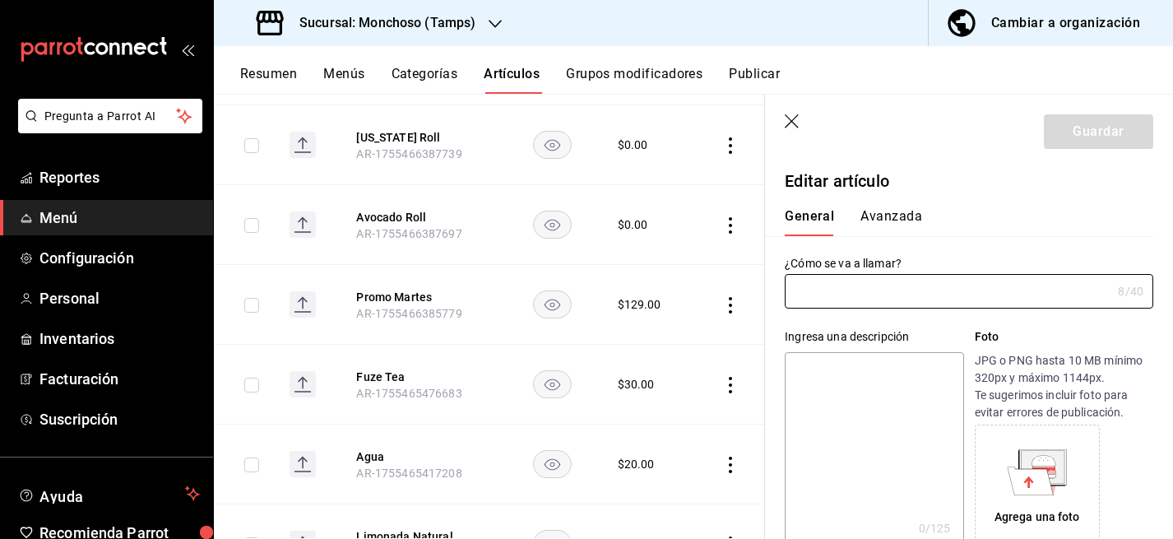
type input "Fuze Tea"
type input "AR-1755465476683"
type input "$30.00"
click at [896, 222] on button "Avanzada" at bounding box center [891, 222] width 62 height 28
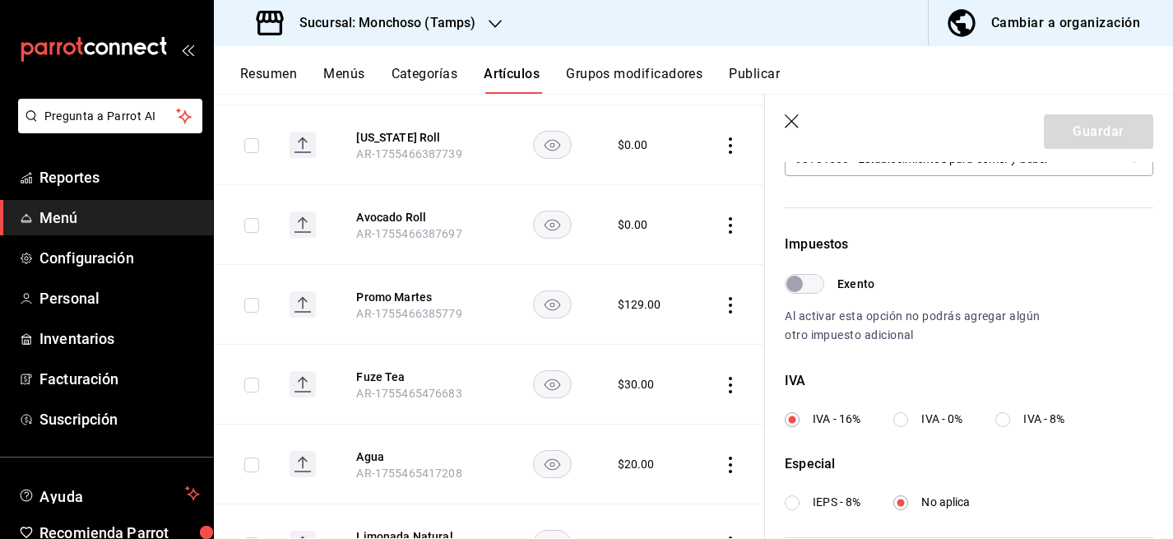
scroll to position [438, 0]
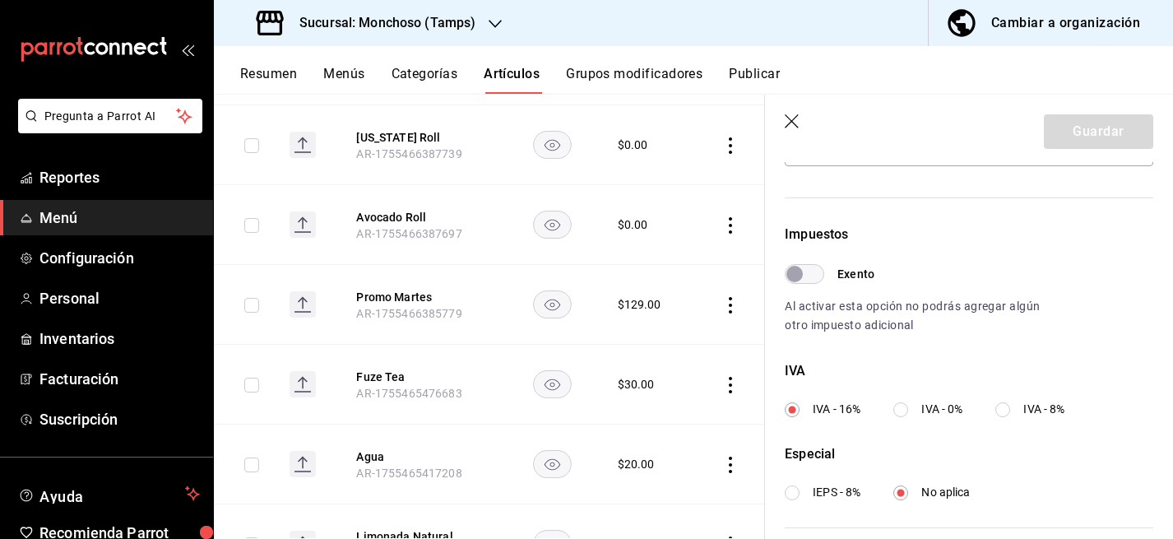
click at [905, 416] on input "IVA - 0%" at bounding box center [900, 409] width 15 height 15
radio input "true"
click at [1100, 137] on button "Guardar" at bounding box center [1098, 131] width 109 height 35
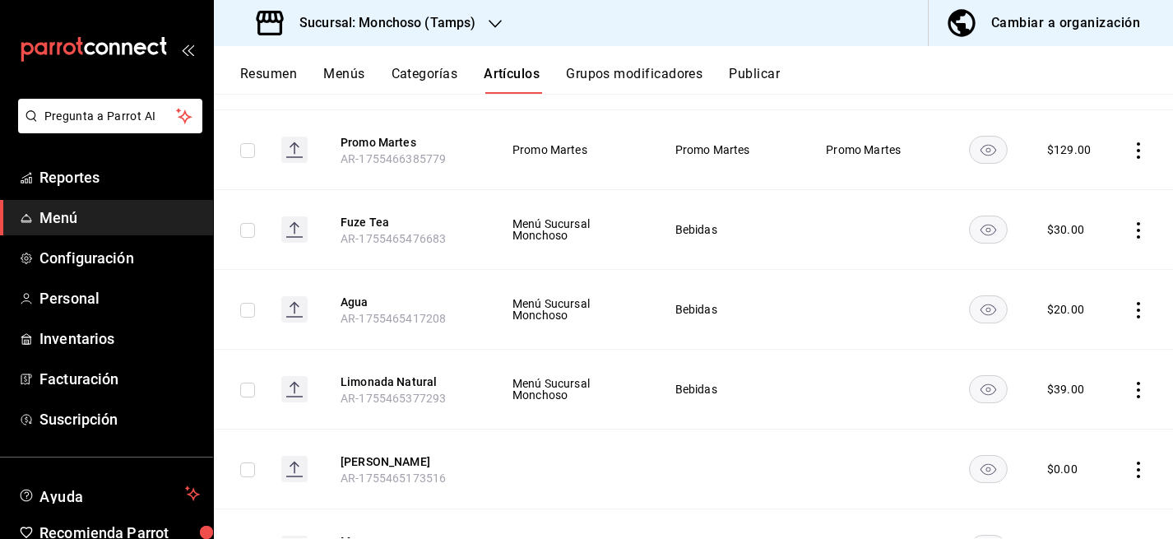
scroll to position [6220, 0]
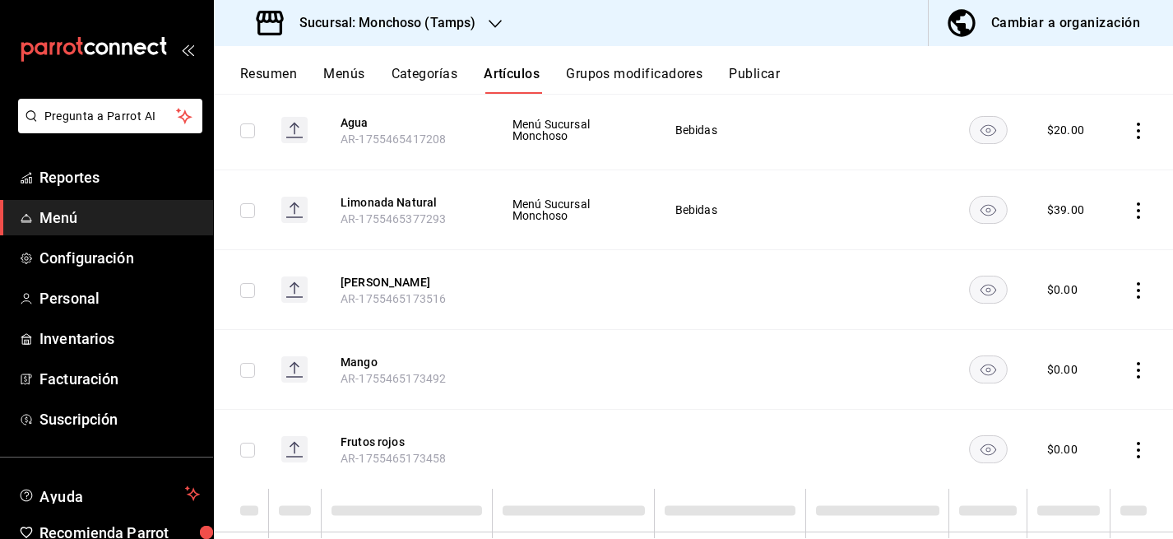
click at [1140, 405] on td at bounding box center [1141, 370] width 63 height 80
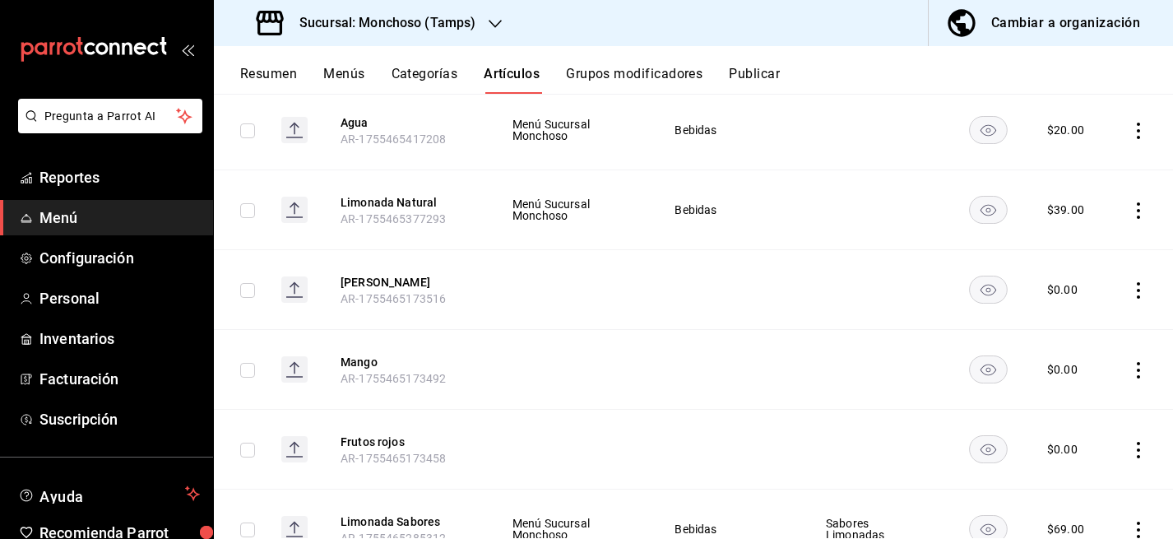
scroll to position [5956, 0]
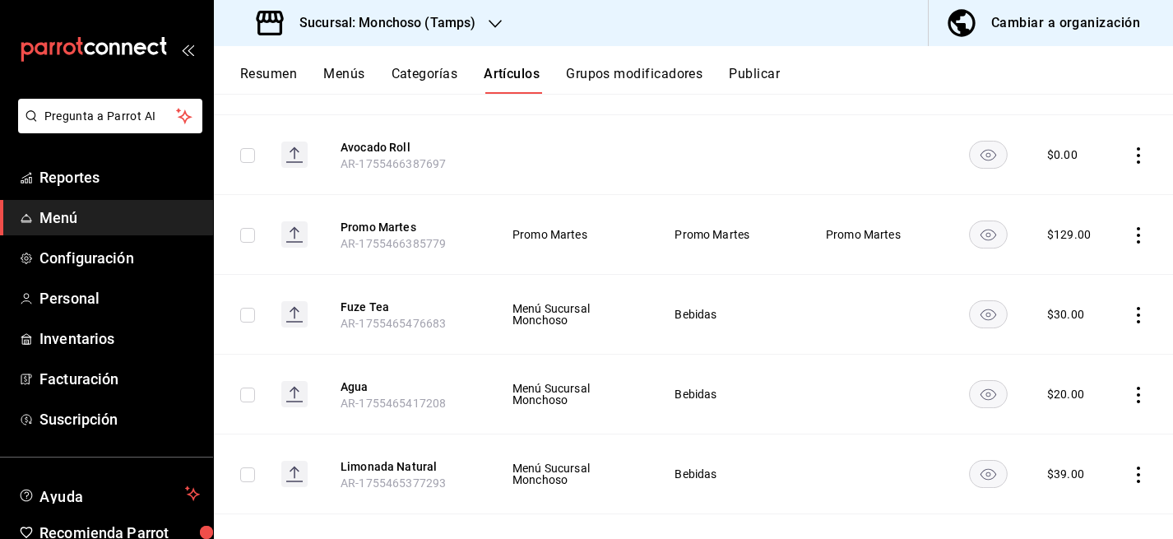
click at [1140, 403] on icon "actions" at bounding box center [1138, 395] width 16 height 16
click at [1089, 420] on span "Editar" at bounding box center [1089, 427] width 43 height 17
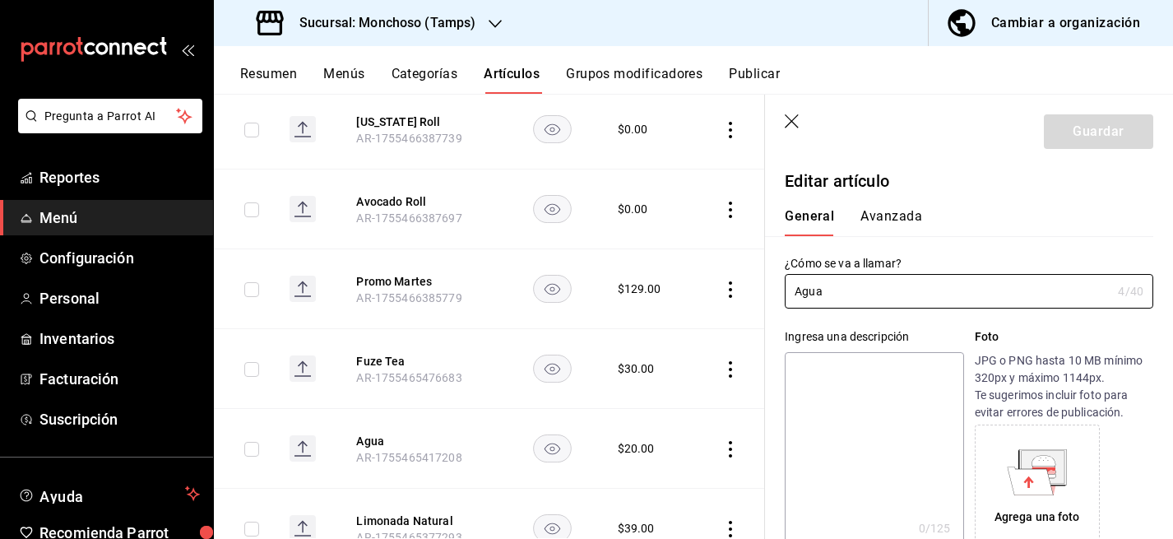
type input "$20.00"
click at [890, 208] on button "Avanzada" at bounding box center [891, 222] width 62 height 28
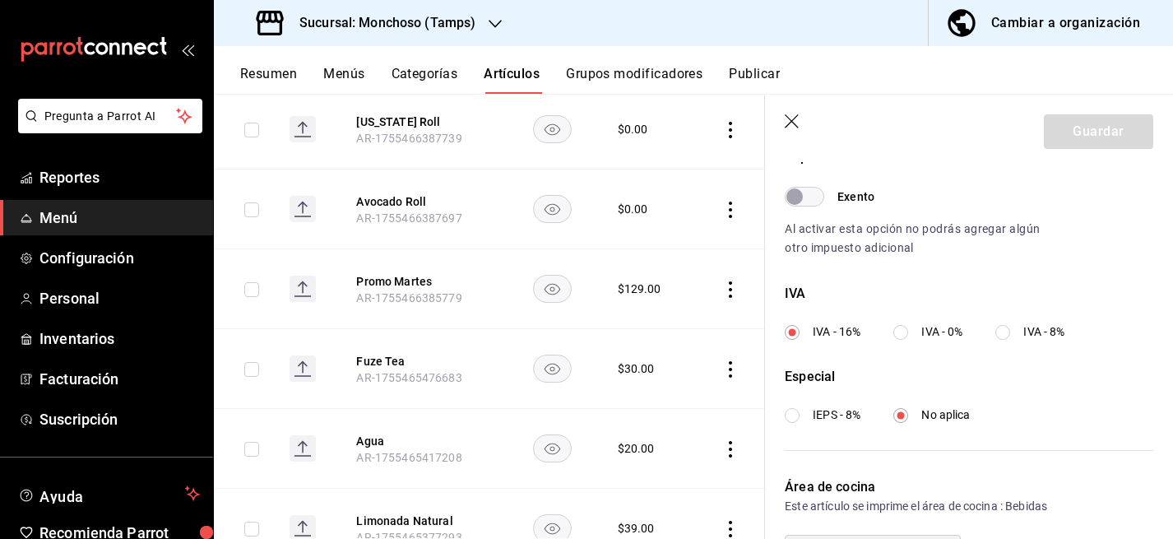
scroll to position [623, 0]
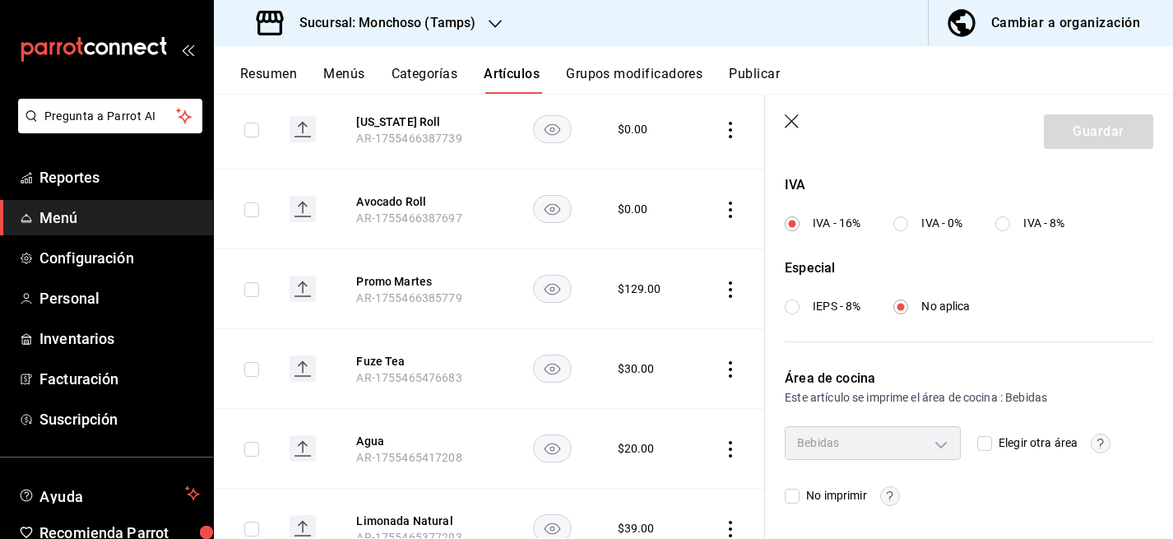
drag, startPoint x: 901, startPoint y: 215, endPoint x: 1022, endPoint y: 189, distance: 122.8
click at [901, 215] on label "IVA - 0%" at bounding box center [927, 223] width 69 height 17
click at [901, 216] on input "IVA - 0%" at bounding box center [900, 223] width 15 height 15
radio input "true"
click at [1094, 147] on button "Guardar" at bounding box center [1098, 131] width 109 height 35
